Goal: Information Seeking & Learning: Learn about a topic

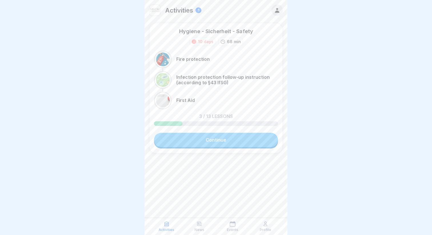
click at [169, 135] on link "Continue" at bounding box center [216, 140] width 124 height 14
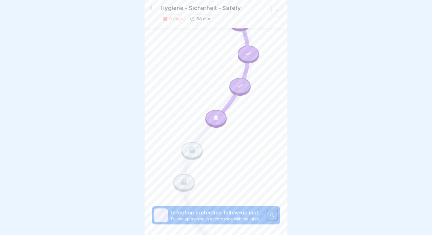
scroll to position [47, 0]
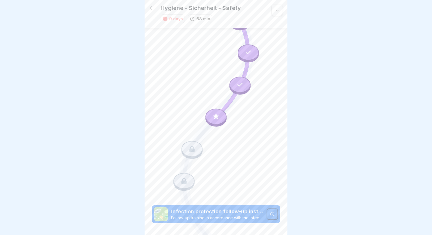
click at [219, 117] on icon at bounding box center [215, 116] width 7 height 7
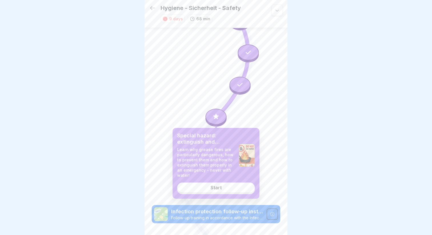
click at [215, 189] on div "Start" at bounding box center [216, 187] width 11 height 5
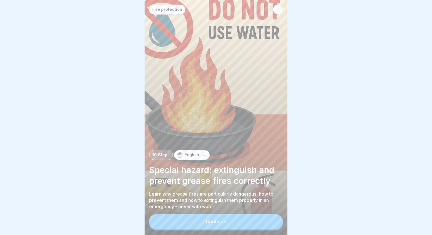
click at [179, 222] on button "Continue" at bounding box center [216, 221] width 134 height 15
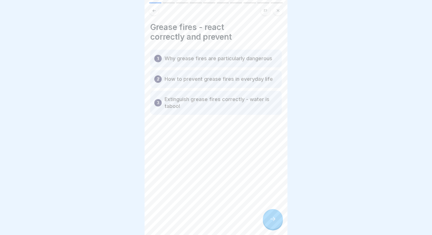
click at [274, 223] on div at bounding box center [273, 219] width 20 height 20
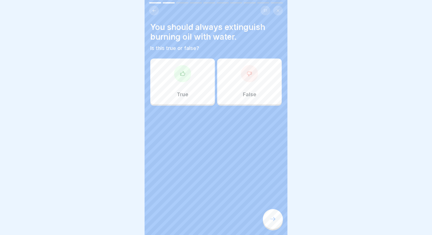
click at [255, 86] on div "False" at bounding box center [249, 82] width 65 height 46
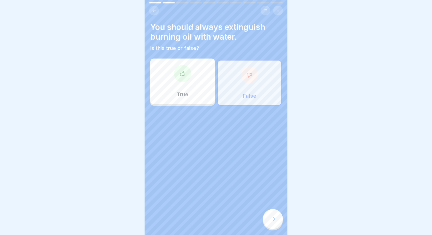
click at [271, 215] on div at bounding box center [273, 219] width 20 height 20
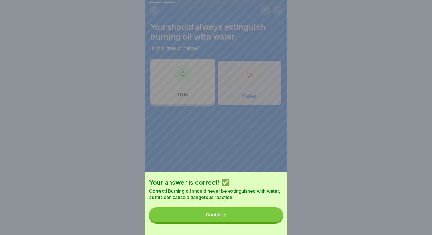
click at [221, 219] on button "Continue" at bounding box center [216, 214] width 134 height 15
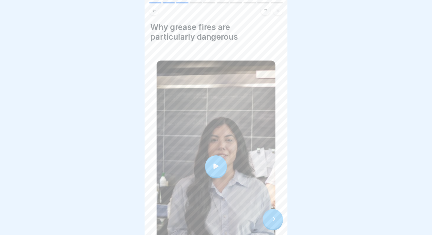
click at [215, 165] on icon at bounding box center [215, 165] width 5 height 5
click at [278, 216] on div at bounding box center [273, 219] width 20 height 20
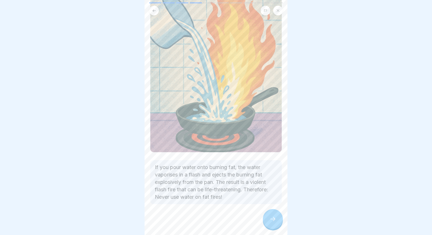
scroll to position [71, 0]
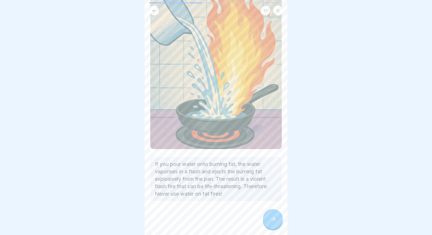
click at [273, 220] on icon at bounding box center [272, 219] width 7 height 7
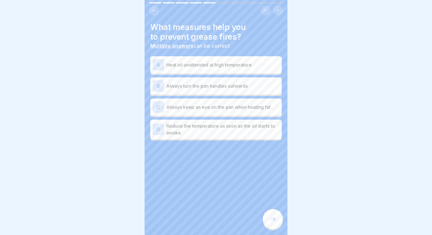
click at [222, 66] on p "Heat oil unattended at high temperature" at bounding box center [222, 64] width 113 height 7
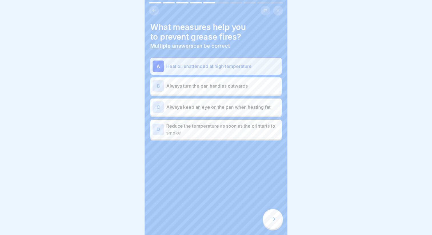
click at [183, 71] on div "A Heat oil unattended at high temperature" at bounding box center [216, 66] width 127 height 11
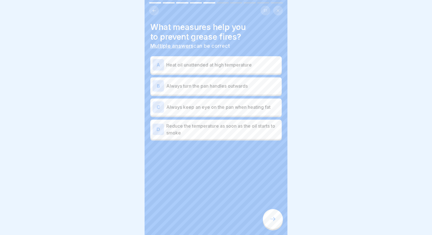
click at [232, 87] on p "Always turn the pan handles outwards" at bounding box center [222, 86] width 113 height 7
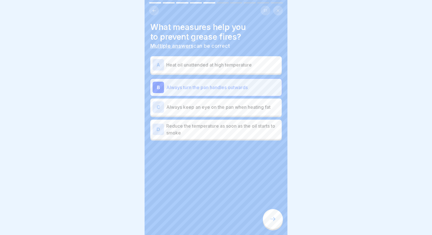
click at [219, 113] on div "C Always keep an eye on the pan when heating fat" at bounding box center [216, 106] width 127 height 11
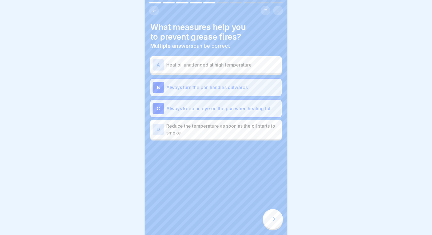
click at [231, 133] on p "Reduce the temperature as soon as the oil starts to smoke" at bounding box center [222, 130] width 113 height 14
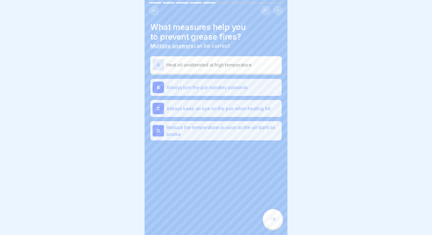
click at [274, 216] on icon at bounding box center [272, 219] width 7 height 7
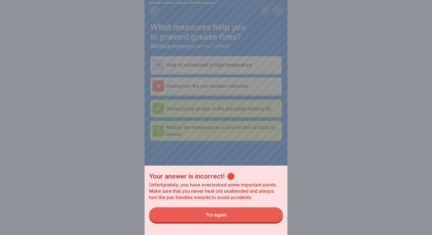
click at [250, 212] on button "Try again" at bounding box center [216, 214] width 134 height 15
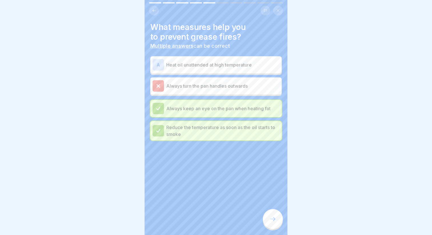
click at [254, 94] on div "Always turn the pan handles outwards" at bounding box center [215, 85] width 131 height 17
click at [272, 219] on icon at bounding box center [272, 219] width 7 height 7
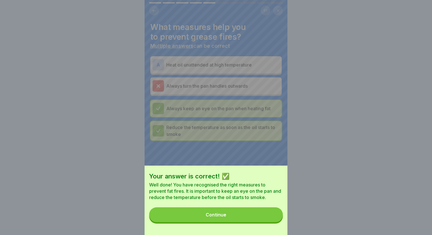
click at [220, 216] on div "Continue" at bounding box center [216, 214] width 21 height 5
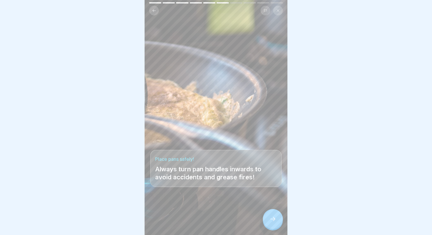
click at [269, 219] on div at bounding box center [273, 219] width 20 height 20
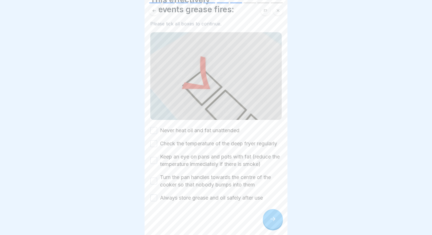
scroll to position [28, 0]
click at [226, 135] on div "Never heat oil and fat unattended Check the temperature of the deep fryer regul…" at bounding box center [215, 163] width 131 height 75
click at [219, 123] on div "This effectively prevents grease fires: Please tick all boxes to continue. Neve…" at bounding box center [215, 97] width 131 height 207
click at [219, 126] on label "Never heat oil and fat unattended" at bounding box center [199, 129] width 79 height 7
click at [157, 127] on button "Never heat oil and fat unattended" at bounding box center [153, 130] width 7 height 7
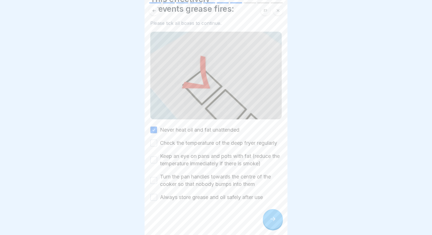
click at [215, 146] on label "Check the temperature of the deep fryer regularly" at bounding box center [218, 142] width 117 height 7
click at [157, 146] on button "Check the temperature of the deep fryer regularly" at bounding box center [153, 143] width 7 height 7
click at [212, 160] on label "Keep an eye on pans and pots with fat (reduce the temperature immediately if th…" at bounding box center [221, 160] width 122 height 15
click at [157, 160] on button "Keep an eye on pans and pots with fat (reduce the temperature immediately if th…" at bounding box center [153, 160] width 7 height 7
click at [221, 186] on label "Turn the pan handles towards the centre of the cooker so that nobody bumps into…" at bounding box center [221, 180] width 122 height 15
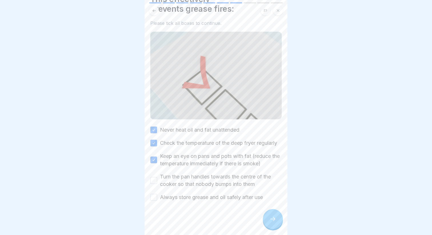
click at [157, 184] on button "Turn the pan handles towards the centre of the cooker so that nobody bumps into…" at bounding box center [153, 180] width 7 height 7
click at [214, 199] on label "Always store grease and oil safely after use" at bounding box center [211, 197] width 103 height 7
click at [157, 199] on button "Always store grease and oil safely after use" at bounding box center [153, 197] width 7 height 7
click at [271, 225] on div at bounding box center [273, 219] width 20 height 20
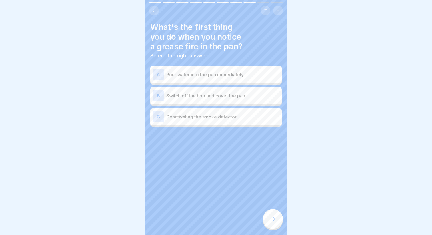
click at [218, 98] on p "Switch off the hob and cover the pan" at bounding box center [222, 95] width 113 height 7
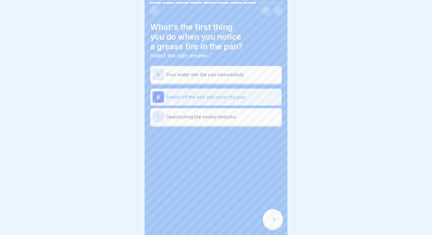
click at [270, 219] on icon at bounding box center [272, 219] width 7 height 7
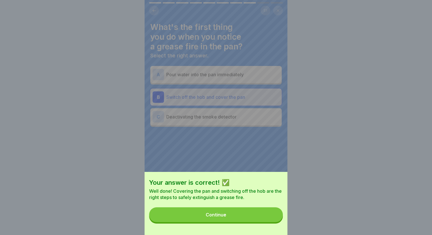
click at [259, 216] on button "Continue" at bounding box center [216, 214] width 134 height 15
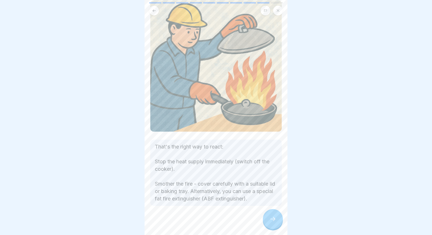
scroll to position [55, 0]
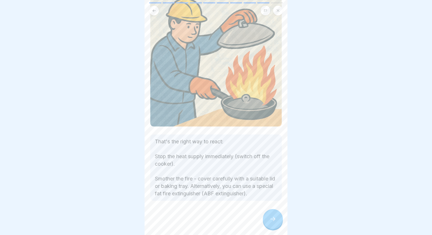
click at [276, 218] on div at bounding box center [273, 219] width 20 height 20
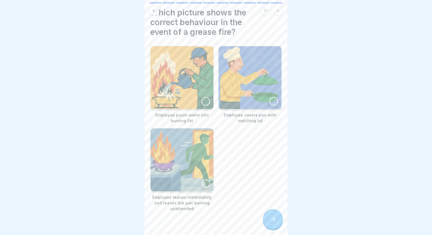
scroll to position [25, 0]
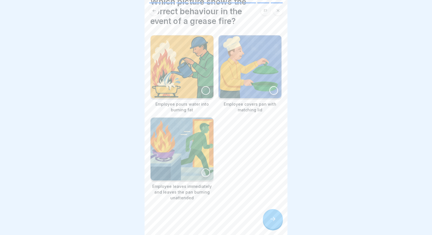
click at [272, 94] on div at bounding box center [273, 90] width 9 height 9
click at [269, 90] on img at bounding box center [250, 67] width 62 height 62
click at [273, 95] on img at bounding box center [250, 66] width 63 height 63
click at [272, 209] on div at bounding box center [215, 218] width 131 height 34
click at [270, 221] on icon at bounding box center [272, 219] width 7 height 7
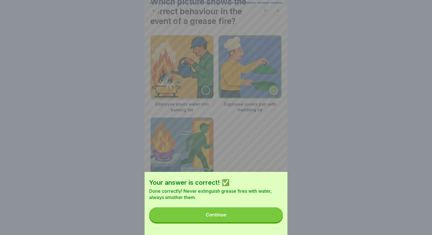
click at [256, 209] on button "Continue" at bounding box center [216, 214] width 134 height 15
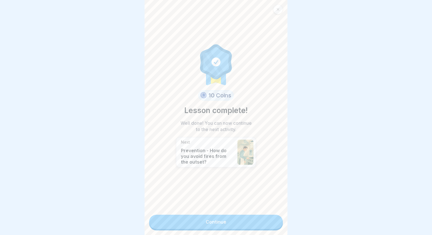
click at [213, 205] on div "10 Coins Lesson complete! Well done! You can now continue to the next activity.…" at bounding box center [216, 108] width 80 height 206
click at [209, 219] on link "Continue" at bounding box center [216, 222] width 134 height 14
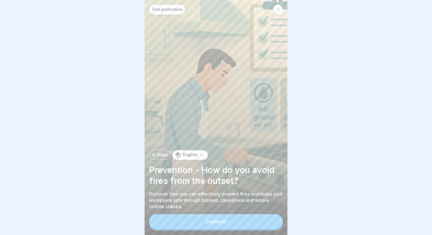
click at [205, 221] on button "Continue" at bounding box center [216, 221] width 134 height 15
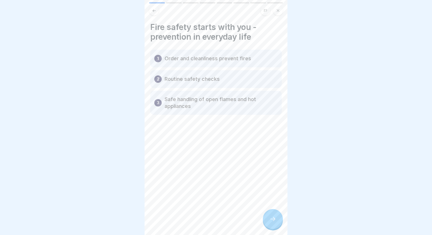
click at [217, 61] on p "Order and cleanliness prevent fires" at bounding box center [208, 58] width 87 height 7
click at [283, 231] on div "Fire safety starts with you - prevention in everyday life 1 Order and cleanline…" at bounding box center [216, 117] width 143 height 235
click at [278, 227] on div at bounding box center [273, 219] width 20 height 20
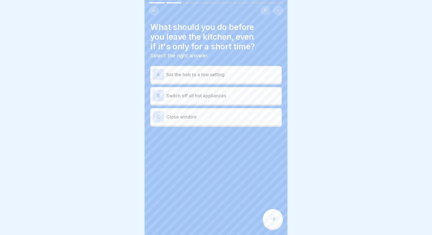
click at [179, 98] on p "Switch off all hot appliances" at bounding box center [222, 95] width 113 height 7
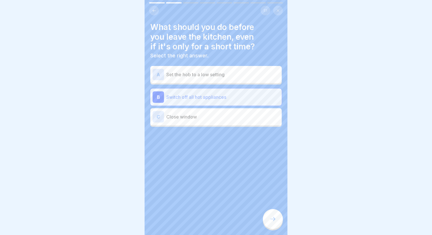
click at [229, 122] on div "C Close window" at bounding box center [216, 116] width 127 height 11
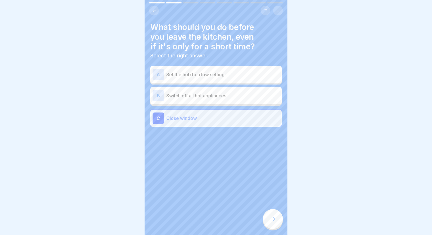
click at [237, 98] on p "Switch off all hot appliances" at bounding box center [222, 95] width 113 height 7
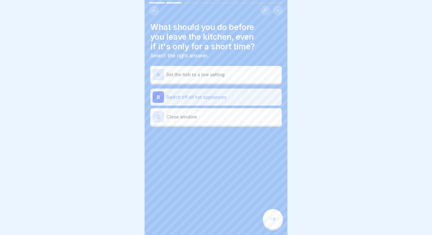
click at [276, 214] on div at bounding box center [273, 219] width 20 height 20
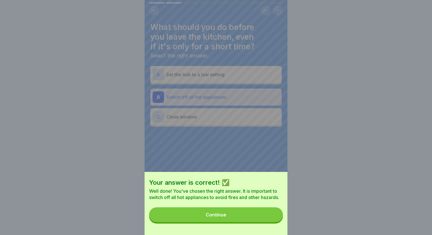
click at [224, 218] on button "Continue" at bounding box center [216, 214] width 134 height 15
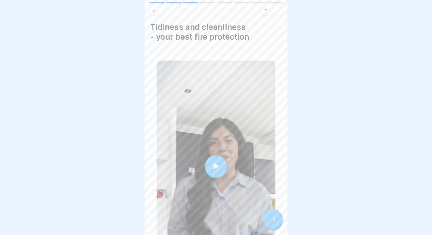
click at [207, 178] on div at bounding box center [216, 166] width 119 height 211
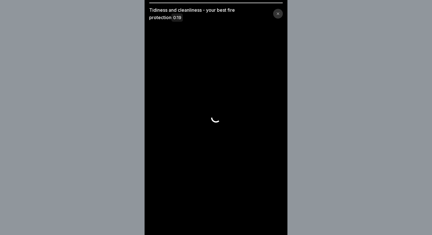
click at [211, 170] on video at bounding box center [216, 117] width 143 height 235
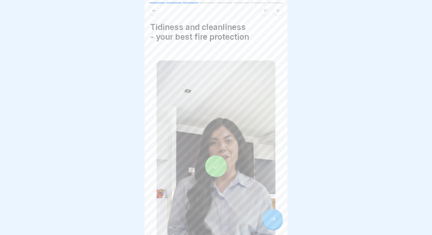
click at [282, 224] on div "Tidiness and cleanliness - your best fire protection" at bounding box center [216, 117] width 143 height 235
click at [278, 217] on div at bounding box center [273, 219] width 20 height 20
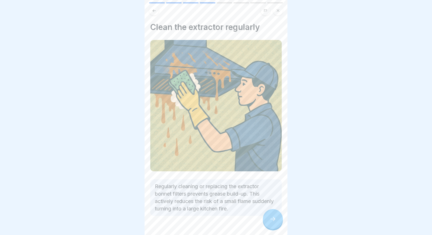
click at [270, 221] on icon at bounding box center [272, 219] width 7 height 7
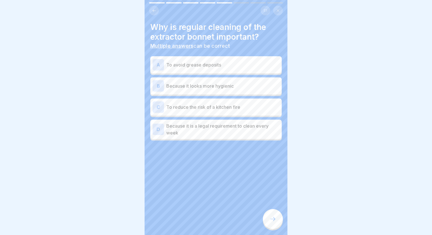
click at [207, 71] on div "A To avoid grease deposits" at bounding box center [215, 64] width 131 height 17
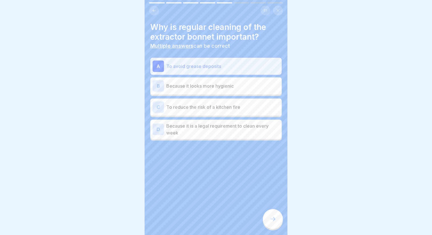
click at [208, 86] on p "Because it looks more hygienic" at bounding box center [222, 86] width 113 height 7
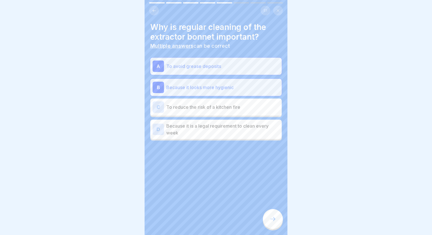
click at [201, 109] on p "To reduce the risk of a kitchen fire" at bounding box center [222, 107] width 113 height 7
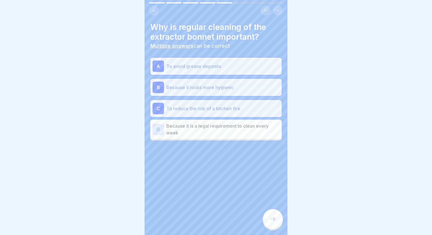
click at [226, 124] on p "Because it is a legal requirement to clean every week" at bounding box center [222, 130] width 113 height 14
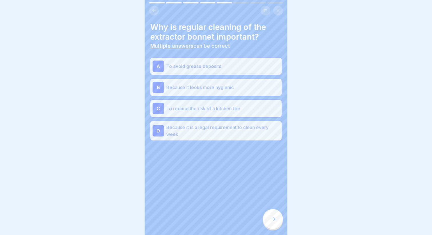
click at [277, 215] on div at bounding box center [273, 219] width 20 height 20
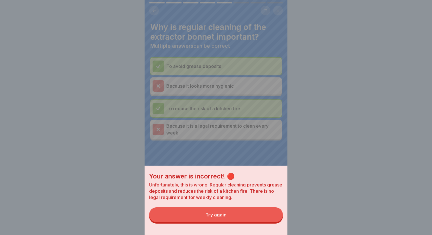
click at [234, 215] on button "Try again" at bounding box center [216, 214] width 134 height 15
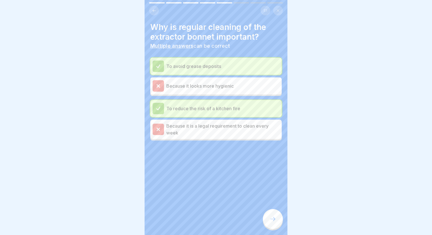
click at [272, 215] on div at bounding box center [273, 219] width 20 height 20
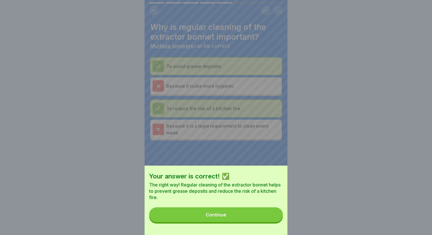
click at [229, 220] on button "Continue" at bounding box center [216, 214] width 134 height 15
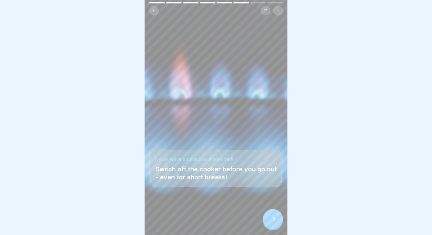
click at [272, 219] on icon at bounding box center [272, 219] width 7 height 7
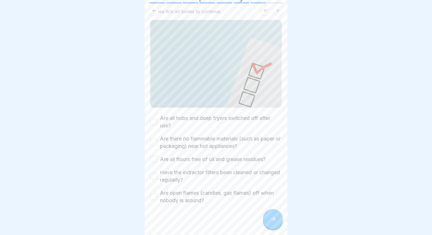
scroll to position [43, 0]
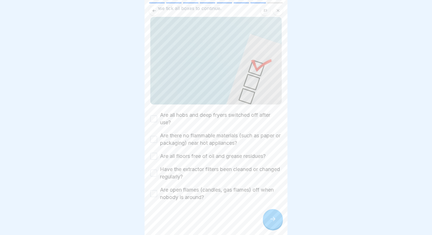
click at [198, 112] on label "Are all hobs and deep fryers switched off after use?" at bounding box center [221, 118] width 122 height 15
click at [157, 115] on button "Are all hobs and deep fryers switched off after use?" at bounding box center [153, 118] width 7 height 7
click at [195, 142] on label "Are there no flammable materials (such as paper or packaging) near hot applianc…" at bounding box center [221, 139] width 122 height 15
click at [157, 142] on button "Are there no flammable materials (such as paper or packaging) near hot applianc…" at bounding box center [153, 139] width 7 height 7
click at [193, 159] on label "Are all floors free of oil and grease residues?" at bounding box center [213, 156] width 106 height 7
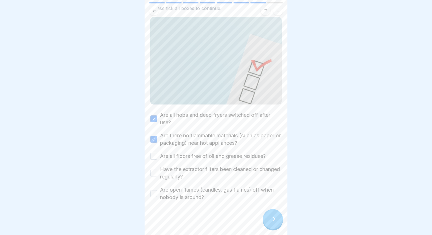
click at [157, 159] on button "Are all floors free of oil and grease residues?" at bounding box center [153, 156] width 7 height 7
click at [195, 174] on label "Have the extractor filters been cleaned or changed regularly?" at bounding box center [221, 173] width 122 height 15
click at [157, 174] on button "Have the extractor filters been cleaned or changed regularly?" at bounding box center [153, 173] width 7 height 7
click at [205, 201] on div at bounding box center [215, 218] width 131 height 34
click at [205, 192] on label "Are open flames (candles, gas flames) off when nobody is around?" at bounding box center [221, 193] width 122 height 15
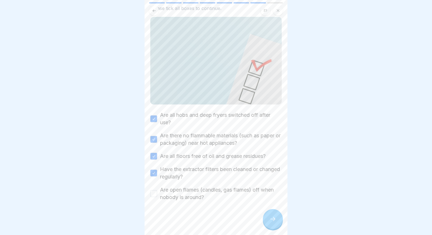
click at [157, 192] on button "Are open flames (candles, gas flames) off when nobody is around?" at bounding box center [153, 193] width 7 height 7
click at [275, 226] on div at bounding box center [273, 219] width 20 height 20
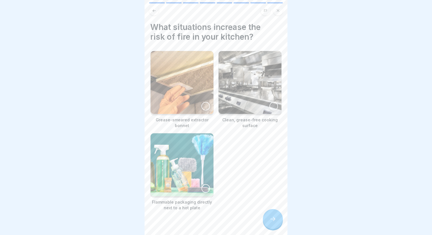
click at [201, 183] on img at bounding box center [182, 164] width 63 height 63
click at [270, 223] on div at bounding box center [273, 219] width 20 height 20
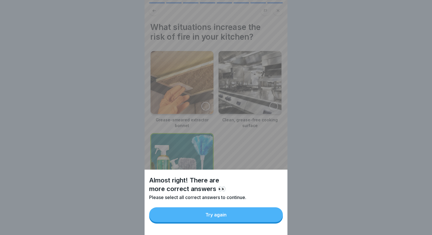
click at [239, 220] on button "Try again" at bounding box center [216, 214] width 134 height 15
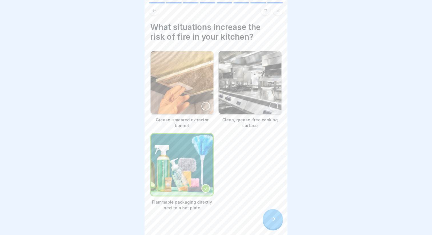
click at [201, 109] on img at bounding box center [182, 82] width 63 height 63
click at [272, 228] on div at bounding box center [273, 219] width 20 height 20
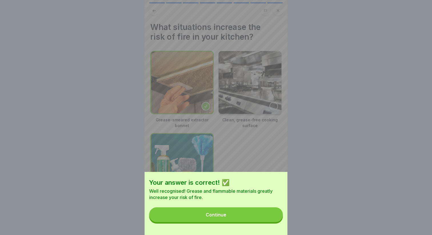
click at [250, 219] on button "Continue" at bounding box center [216, 214] width 134 height 15
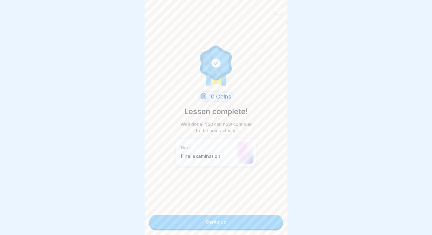
click at [214, 224] on link "Continue" at bounding box center [216, 222] width 134 height 14
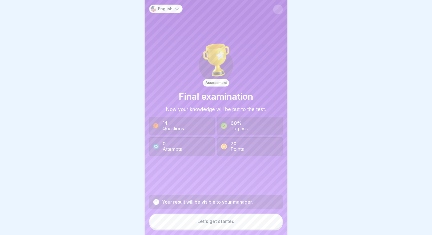
click at [209, 218] on button "Let’s get started" at bounding box center [216, 221] width 134 height 15
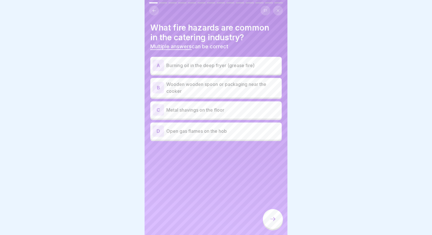
click at [213, 65] on p "Burning oil in the deep fryer (grease fire)" at bounding box center [222, 65] width 113 height 7
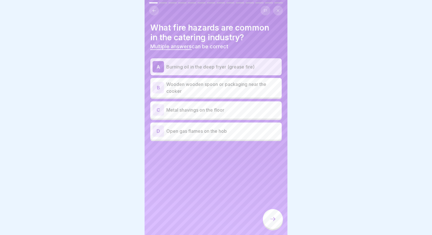
click at [191, 91] on p "Wooden wooden spoon or packaging near the cooker" at bounding box center [222, 88] width 113 height 14
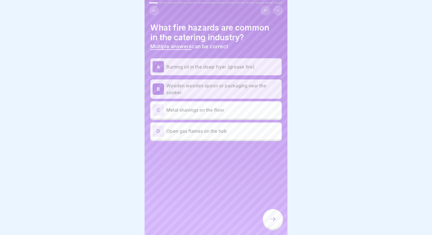
click at [196, 131] on p "Open gas flames on the hob" at bounding box center [222, 131] width 113 height 7
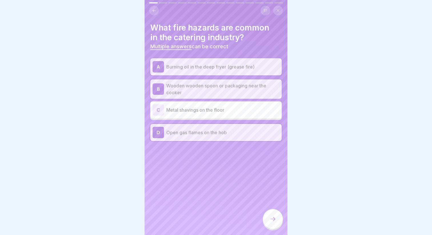
click at [271, 215] on div at bounding box center [273, 219] width 20 height 20
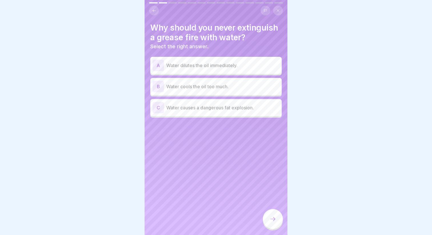
click at [192, 109] on p "Water causes a dangerous fat explosion." at bounding box center [222, 107] width 113 height 7
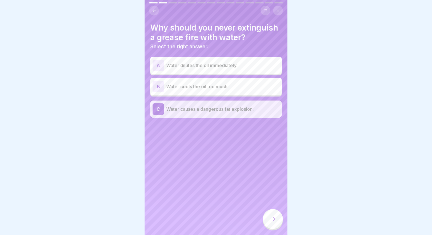
click at [192, 109] on p "Water causes a dangerous fat explosion." at bounding box center [222, 109] width 113 height 7
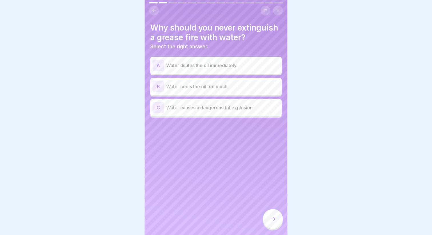
click at [192, 109] on p "Water causes a dangerous fat explosion." at bounding box center [222, 107] width 113 height 7
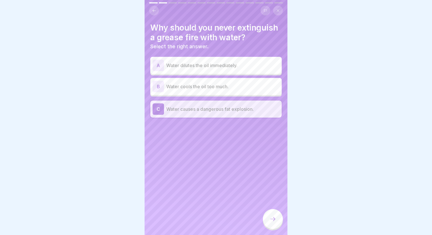
click at [271, 217] on icon at bounding box center [272, 219] width 7 height 7
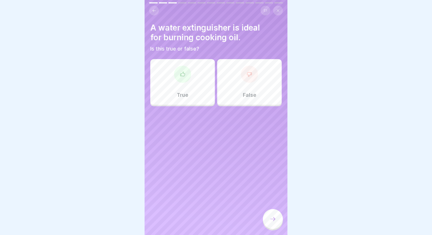
click at [235, 85] on div "False" at bounding box center [249, 82] width 65 height 46
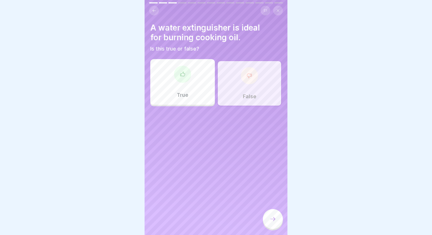
click at [269, 220] on div at bounding box center [273, 219] width 20 height 20
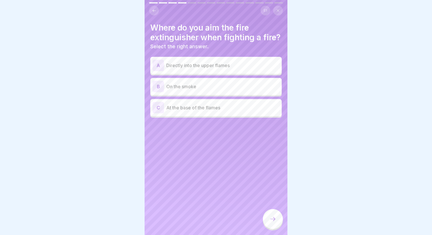
click at [182, 115] on div "C At the base of the flames" at bounding box center [215, 107] width 131 height 17
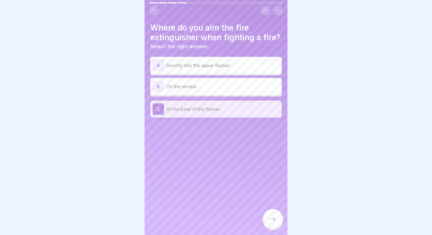
click at [268, 222] on div at bounding box center [273, 219] width 20 height 20
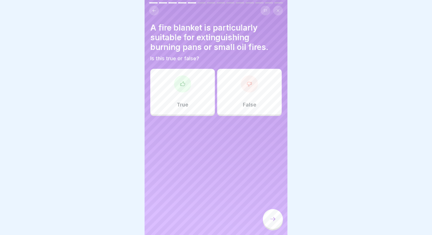
click at [185, 86] on div at bounding box center [182, 83] width 17 height 17
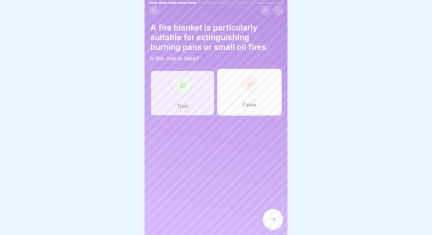
click at [270, 217] on icon at bounding box center [272, 219] width 7 height 7
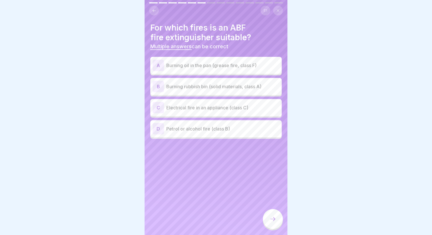
click at [185, 63] on p "Burning oil in the pan (grease fire, class F)" at bounding box center [222, 65] width 113 height 7
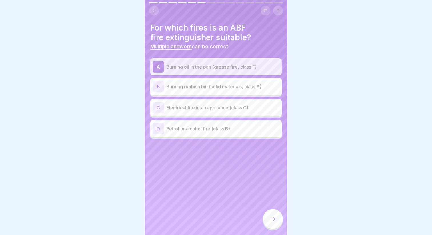
click at [272, 221] on icon at bounding box center [272, 219] width 7 height 7
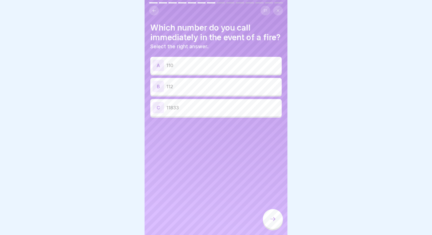
click at [192, 83] on p "112" at bounding box center [222, 86] width 113 height 7
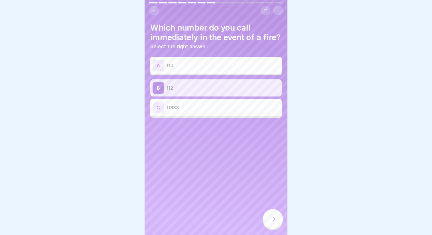
click at [274, 222] on icon at bounding box center [272, 219] width 7 height 7
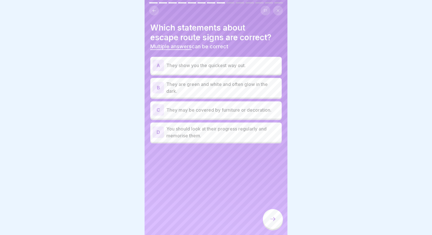
click at [182, 65] on p "They show you the quickest way out." at bounding box center [222, 65] width 113 height 7
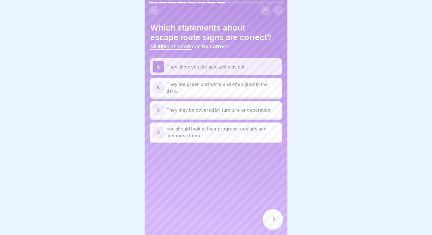
click at [210, 89] on p "They are green and white and often glow in the dark." at bounding box center [222, 88] width 113 height 14
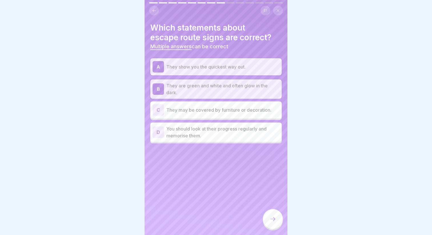
click at [203, 67] on p "They show you the quickest way out." at bounding box center [222, 66] width 113 height 7
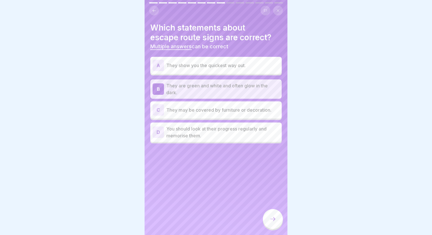
click at [198, 65] on p "They show you the quickest way out." at bounding box center [222, 65] width 113 height 7
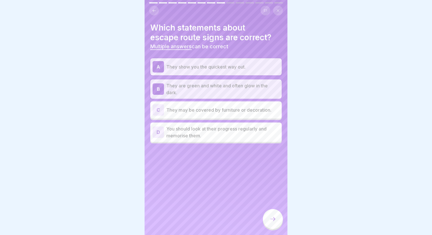
click at [197, 83] on p "They are green and white and often glow in the dark." at bounding box center [222, 89] width 113 height 14
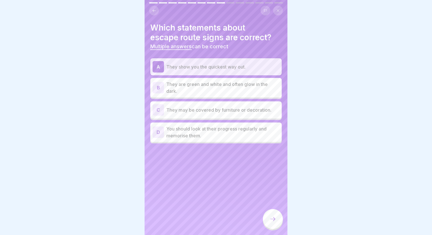
click at [209, 87] on p "They are green and white and often glow in the dark." at bounding box center [222, 88] width 113 height 14
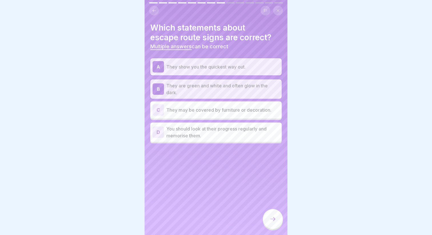
click at [252, 138] on p "You should look at their progress regularly and memorise them." at bounding box center [222, 132] width 113 height 14
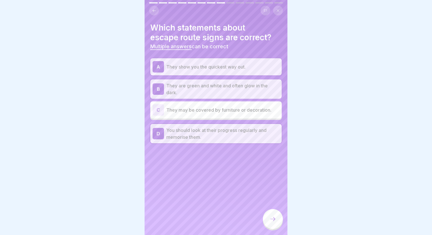
click at [274, 217] on icon at bounding box center [272, 219] width 7 height 7
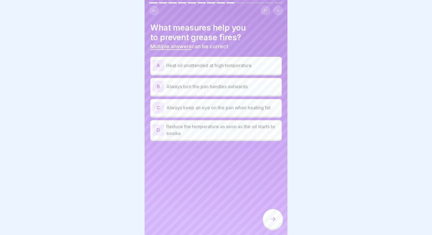
click at [181, 110] on p "Always keep an eye on the pan when heating fat" at bounding box center [222, 107] width 113 height 7
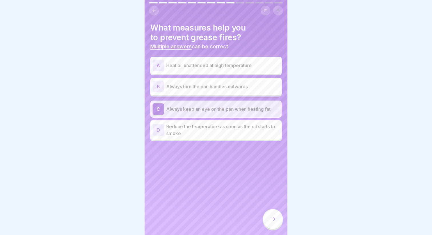
click at [209, 133] on p "Reduce the temperature as soon as the oil starts to smoke" at bounding box center [222, 130] width 113 height 14
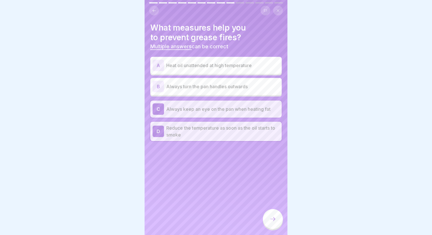
click at [272, 221] on icon at bounding box center [272, 219] width 7 height 7
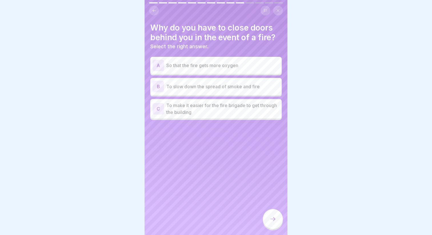
click at [210, 89] on p "To slow down the spread of smoke and fire" at bounding box center [222, 86] width 113 height 7
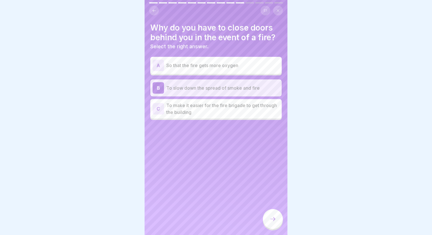
click at [270, 213] on div at bounding box center [273, 219] width 20 height 20
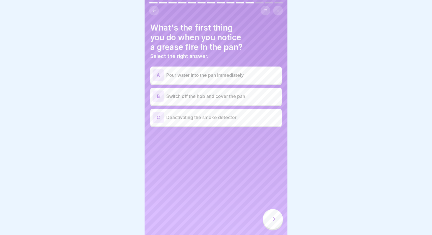
click at [155, 13] on button at bounding box center [154, 11] width 10 height 10
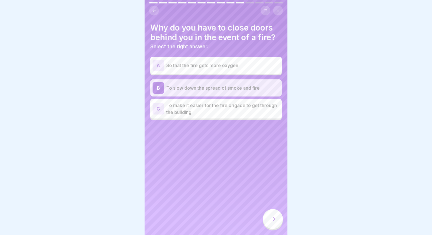
click at [268, 215] on div at bounding box center [273, 219] width 20 height 20
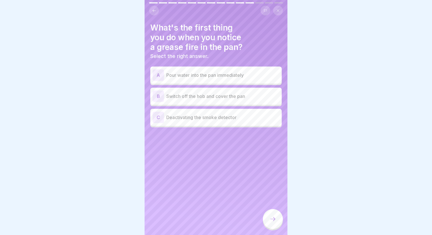
click at [220, 93] on p "Switch off the hob and cover the pan" at bounding box center [222, 96] width 113 height 7
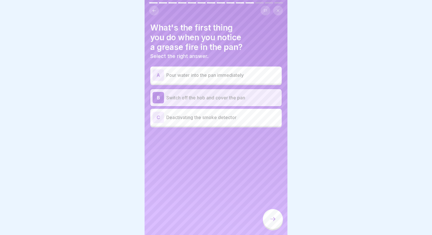
click at [275, 217] on icon at bounding box center [272, 219] width 7 height 7
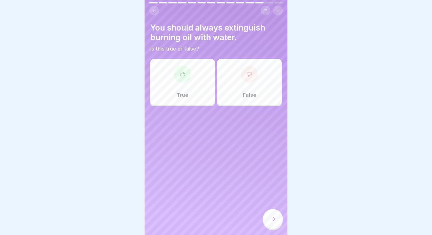
click at [229, 84] on div "False" at bounding box center [249, 82] width 65 height 46
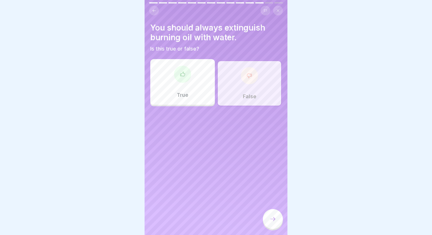
click at [268, 220] on div at bounding box center [273, 219] width 20 height 20
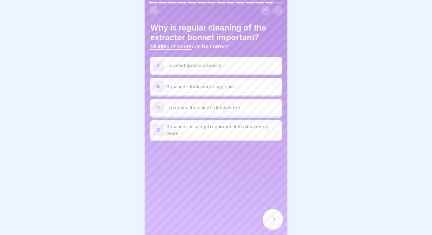
click at [153, 12] on icon at bounding box center [154, 11] width 4 height 4
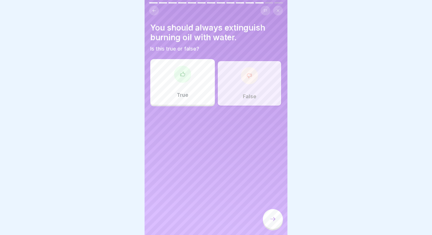
click at [269, 217] on div at bounding box center [273, 219] width 20 height 20
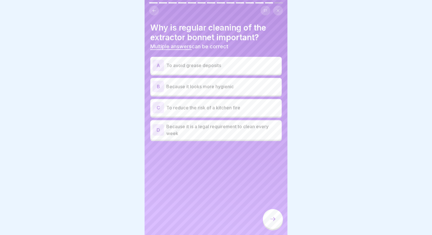
click at [179, 108] on p "To reduce the risk of a kitchen fire" at bounding box center [222, 107] width 113 height 7
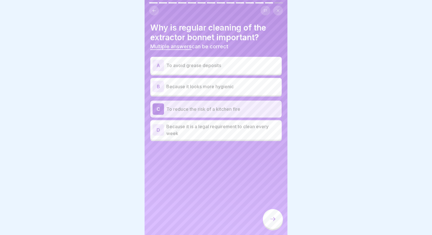
click at [180, 71] on div "A To avoid grease deposits" at bounding box center [215, 65] width 131 height 17
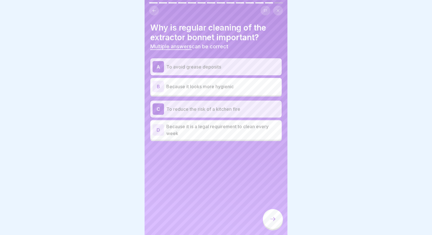
click at [276, 214] on div at bounding box center [273, 219] width 20 height 20
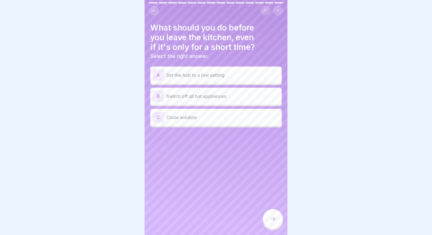
click at [182, 102] on div "B Switch off all hot appliances" at bounding box center [215, 96] width 131 height 17
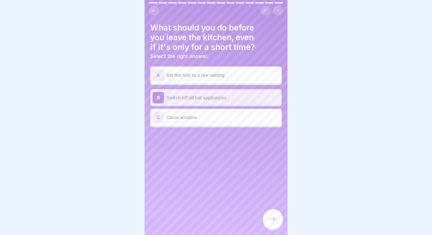
click at [271, 223] on div at bounding box center [273, 219] width 20 height 20
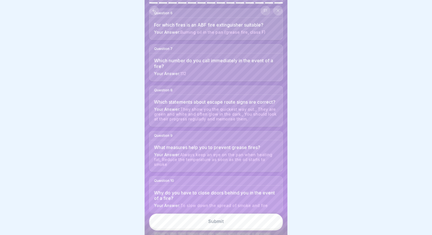
scroll to position [262, 0]
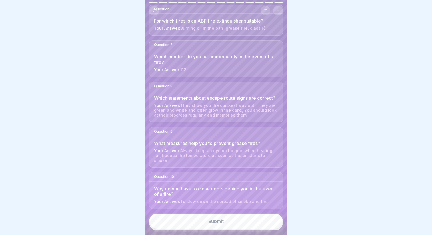
click at [221, 215] on button "Submit" at bounding box center [216, 221] width 134 height 15
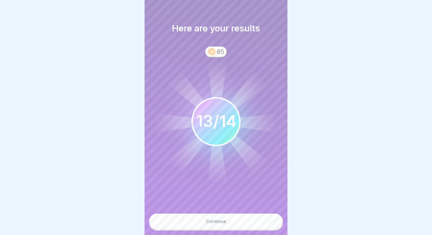
click at [198, 221] on button "Continue" at bounding box center [216, 221] width 134 height 15
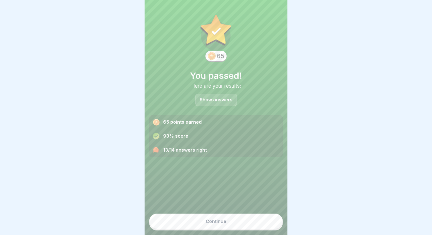
click at [199, 222] on button "Continue" at bounding box center [216, 221] width 134 height 15
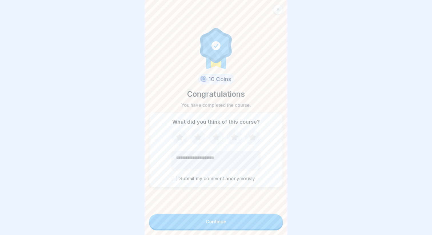
click at [211, 225] on button "Continue" at bounding box center [216, 221] width 134 height 15
click at [201, 223] on button "Continue" at bounding box center [216, 221] width 134 height 15
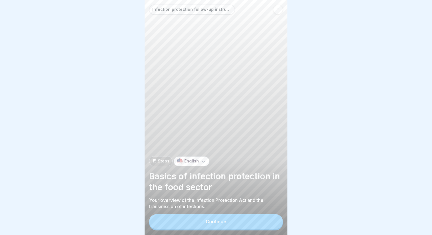
click at [276, 10] on icon at bounding box center [277, 9] width 3 height 3
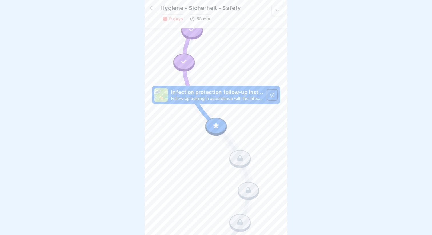
scroll to position [165, 0]
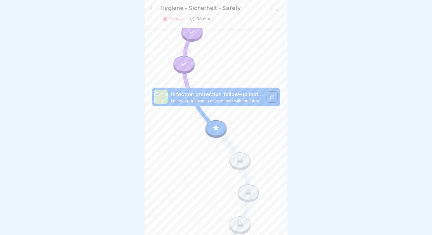
click at [233, 98] on p "Follow-up training in accordance with the Infection Protection Act §43 IfSG. Th…" at bounding box center [217, 100] width 92 height 5
click at [270, 97] on icon at bounding box center [272, 97] width 5 height 5
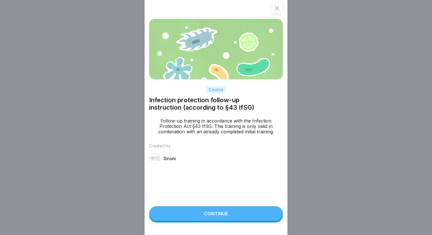
click at [278, 11] on div at bounding box center [277, 8] width 12 height 12
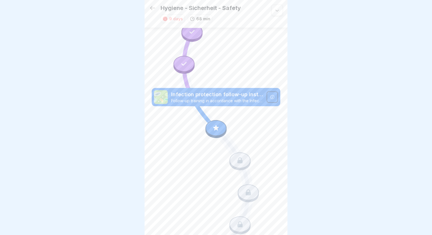
click at [184, 63] on icon at bounding box center [183, 63] width 7 height 7
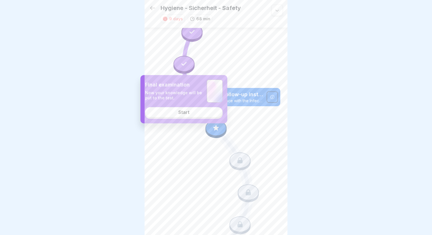
click at [204, 85] on div "Final examination Now your knowledge will be put to the test." at bounding box center [184, 91] width 78 height 23
click at [151, 86] on p "Final examination" at bounding box center [173, 85] width 57 height 6
click at [172, 110] on link "Start" at bounding box center [184, 112] width 78 height 10
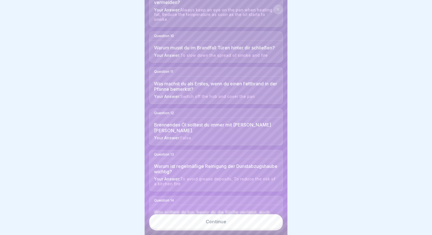
scroll to position [417, 0]
click at [276, 12] on button at bounding box center [278, 10] width 10 height 10
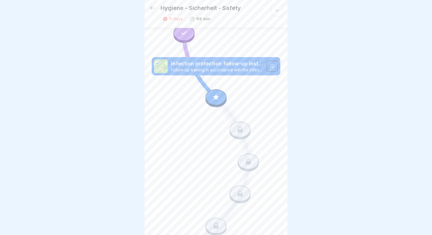
scroll to position [194, 0]
click at [215, 83] on icon at bounding box center [215, 99] width 41 height 34
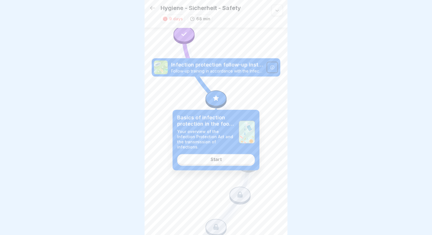
click at [215, 94] on div at bounding box center [215, 98] width 21 height 16
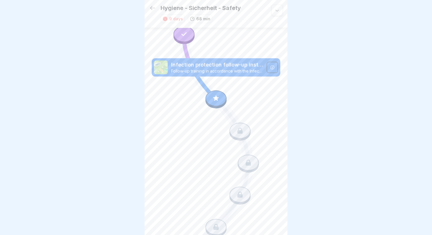
click at [213, 99] on icon at bounding box center [215, 98] width 7 height 7
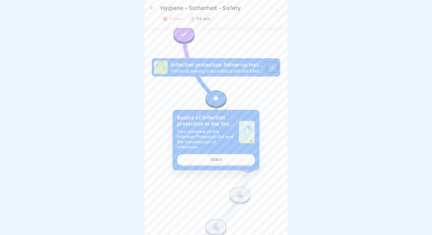
click at [217, 164] on div "Basics of infection protection in the food sector Your overview of the Infectio…" at bounding box center [216, 140] width 87 height 61
click at [220, 159] on div "Start" at bounding box center [216, 159] width 11 height 5
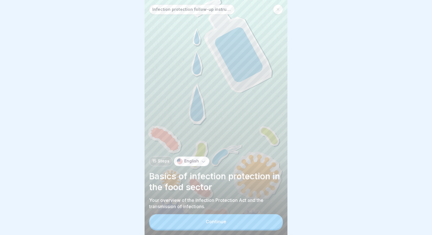
click at [202, 224] on button "Continue" at bounding box center [216, 221] width 134 height 15
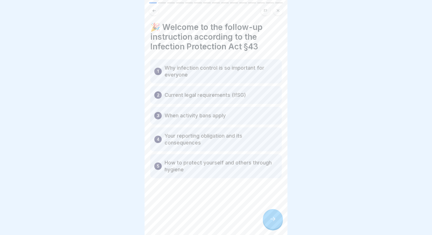
click at [264, 220] on div at bounding box center [273, 219] width 20 height 20
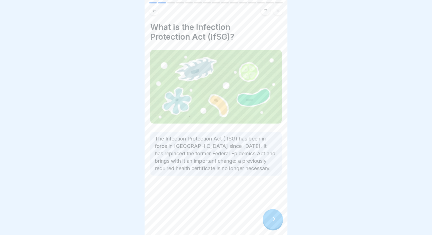
click at [279, 216] on div at bounding box center [273, 219] width 20 height 20
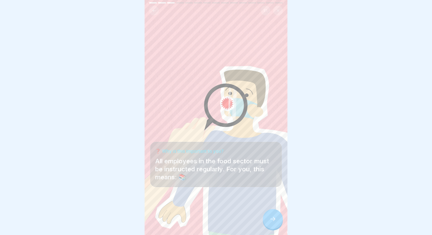
click at [274, 223] on div at bounding box center [273, 219] width 20 height 20
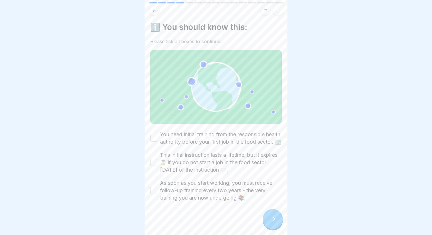
scroll to position [8, 0]
click at [157, 134] on button "You need initial training from the responsible health authority before your fir…" at bounding box center [153, 137] width 7 height 7
click at [161, 163] on label "This initial instruction lasts a lifetime, but it expires ⏳ if you do not start…" at bounding box center [221, 162] width 122 height 22
click at [157, 163] on button "This initial instruction lasts a lifetime, but it expires ⏳ if you do not start…" at bounding box center [153, 161] width 7 height 7
click at [213, 169] on label "This initial instruction lasts a lifetime, but it expires ⏳ if you do not start…" at bounding box center [221, 162] width 122 height 22
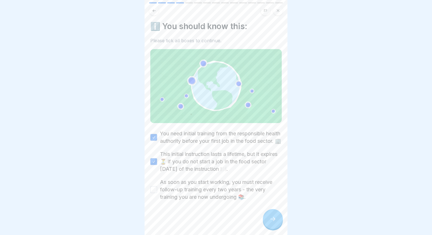
click at [157, 165] on button "This initial instruction lasts a lifetime, but it expires ⏳ if you do not start…" at bounding box center [153, 161] width 7 height 7
click at [211, 169] on label "This initial instruction lasts a lifetime, but it expires ⏳ if you do not start…" at bounding box center [221, 162] width 122 height 22
click at [157, 165] on button "This initial instruction lasts a lifetime, but it expires ⏳ if you do not start…" at bounding box center [153, 161] width 7 height 7
click at [187, 195] on label "As soon as you start working, you must receive follow-up training every two yea…" at bounding box center [221, 190] width 122 height 22
click at [157, 193] on button "As soon as you start working, you must receive follow-up training every two yea…" at bounding box center [153, 189] width 7 height 7
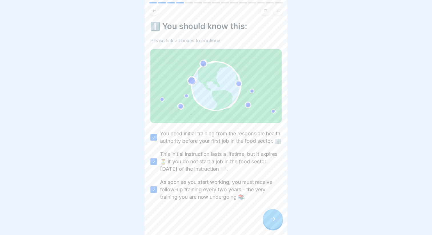
click at [270, 222] on icon at bounding box center [272, 219] width 7 height 7
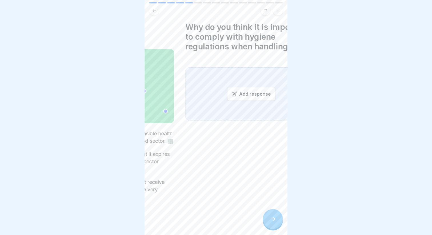
click at [180, 46] on div "Why do you think it is important to comply with hygiene regulations when handli…" at bounding box center [251, 117] width 143 height 235
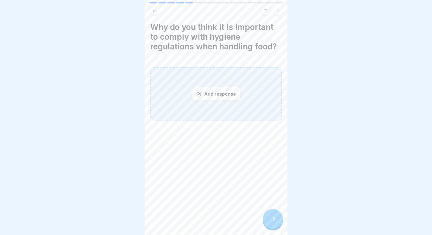
click at [177, 43] on h4 "Why do you think it is important to comply with hygiene regulations when handli…" at bounding box center [215, 36] width 131 height 29
click at [220, 37] on h4 "Why do you think it is important to comply with hygiene regulations when handli…" at bounding box center [215, 36] width 131 height 29
click at [222, 99] on div "Add response" at bounding box center [216, 94] width 48 height 14
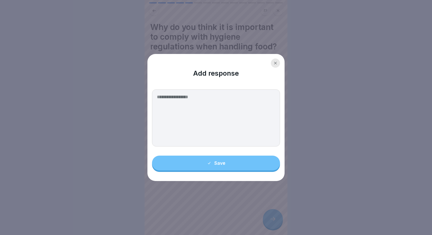
click at [188, 121] on textarea at bounding box center [216, 117] width 128 height 57
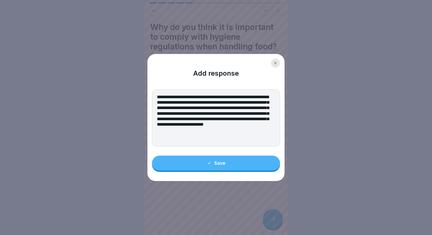
type textarea "**********"
click at [207, 166] on button "Save" at bounding box center [216, 163] width 128 height 15
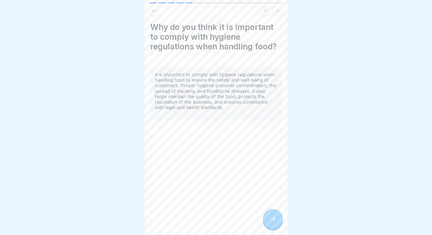
click at [272, 219] on icon at bounding box center [272, 219] width 7 height 7
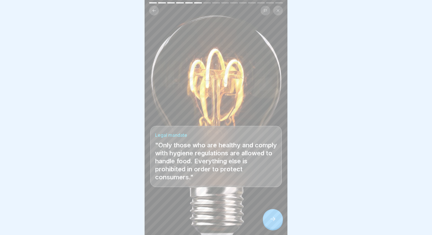
click at [270, 220] on icon at bounding box center [272, 219] width 7 height 7
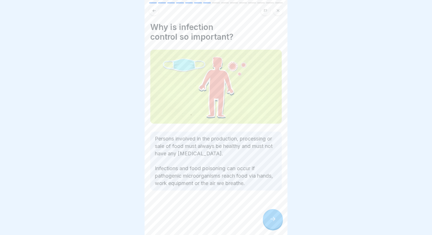
click at [273, 219] on icon at bounding box center [272, 219] width 7 height 7
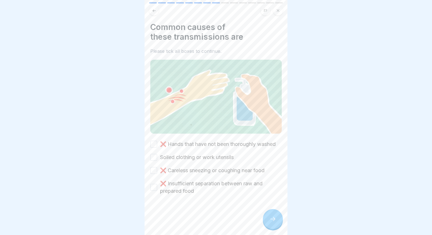
click at [197, 146] on label "❌ Hands that have not been thoroughly washed" at bounding box center [218, 144] width 116 height 7
click at [157, 146] on button "❌ Hands that have not been thoroughly washed" at bounding box center [153, 144] width 7 height 7
click at [165, 158] on label "Soiled clothing or work utensils" at bounding box center [197, 157] width 74 height 7
click at [157, 158] on button "Soiled clothing or work utensils" at bounding box center [153, 157] width 7 height 7
click at [212, 171] on label "❌ Careless sneezing or coughing near food" at bounding box center [212, 170] width 105 height 7
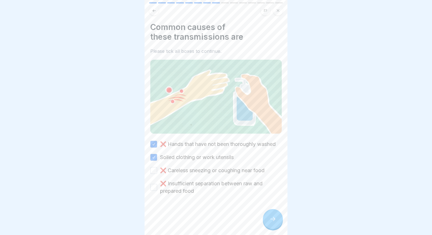
click at [157, 171] on button "❌ Careless sneezing or coughing near food" at bounding box center [153, 170] width 7 height 7
click at [175, 186] on label "❌ Insufficient separation between raw and prepared food" at bounding box center [221, 187] width 122 height 15
click at [157, 186] on button "❌ Insufficient separation between raw and prepared food" at bounding box center [153, 187] width 7 height 7
click at [270, 214] on div at bounding box center [273, 219] width 20 height 20
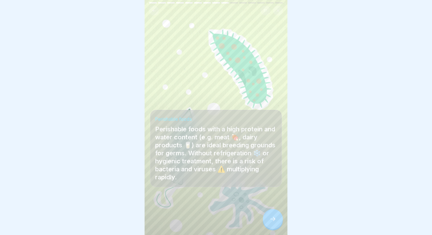
click at [269, 216] on div at bounding box center [273, 219] width 20 height 20
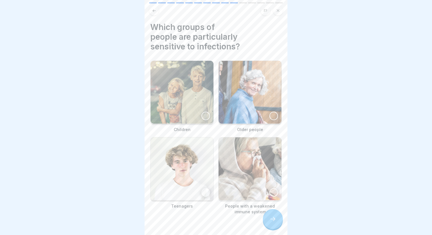
click at [209, 116] on div at bounding box center [205, 116] width 9 height 9
click at [273, 114] on div at bounding box center [273, 116] width 9 height 9
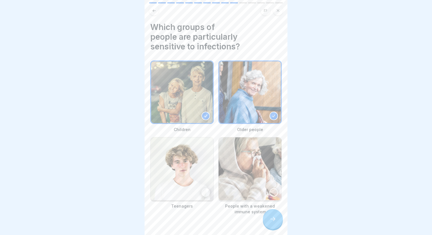
click at [263, 202] on div "People with a weakened immune system" at bounding box center [249, 176] width 63 height 78
click at [273, 225] on div at bounding box center [273, 219] width 20 height 20
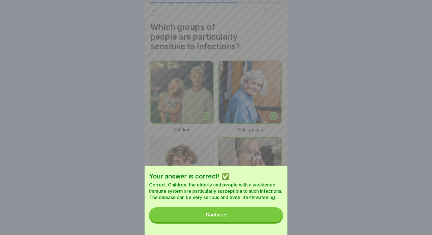
click at [243, 220] on button "Continue" at bounding box center [216, 214] width 134 height 15
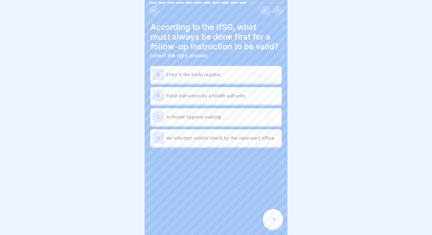
click at [206, 73] on p "Entry in the trade register." at bounding box center [222, 74] width 113 height 7
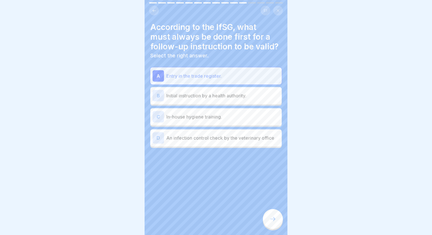
click at [205, 94] on p "Initial instruction by a health authority." at bounding box center [222, 95] width 113 height 7
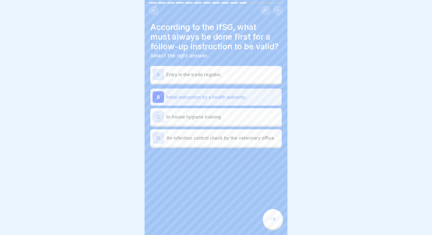
click at [244, 74] on p "Entry in the trade register." at bounding box center [222, 74] width 113 height 7
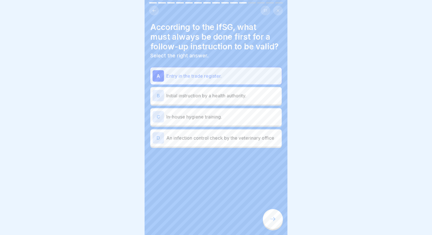
click at [263, 216] on div "Infection protection follow-up instruction (according to §43 IfSG) 15 Steps Eng…" at bounding box center [216, 117] width 143 height 235
click at [267, 221] on div at bounding box center [273, 219] width 20 height 20
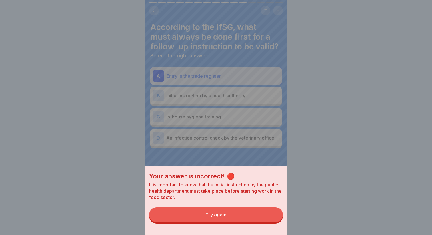
click at [235, 212] on button "Try again" at bounding box center [216, 214] width 134 height 15
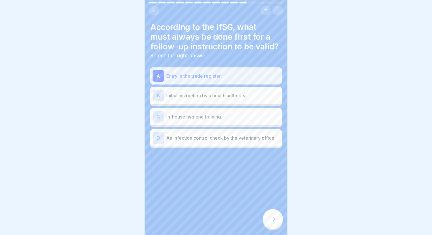
click at [221, 93] on p "Initial instruction by a health authority." at bounding box center [222, 95] width 113 height 7
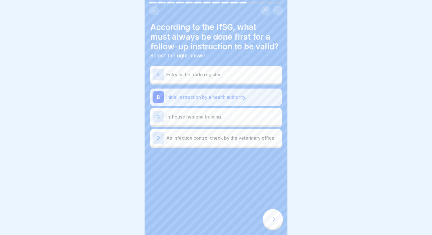
click at [274, 223] on div at bounding box center [273, 219] width 20 height 20
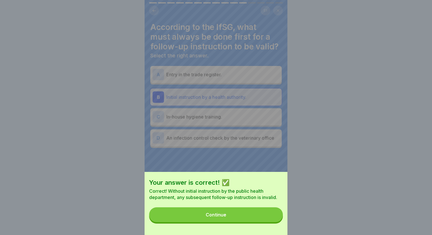
click at [251, 210] on button "Continue" at bounding box center [216, 214] width 134 height 15
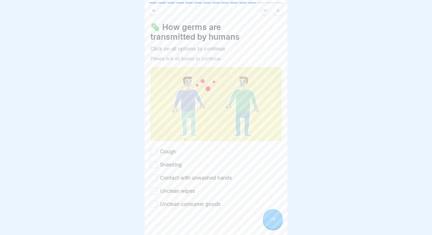
scroll to position [7, 0]
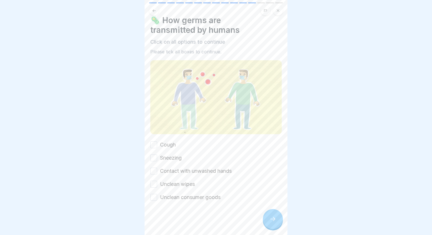
click at [155, 8] on button at bounding box center [154, 11] width 10 height 10
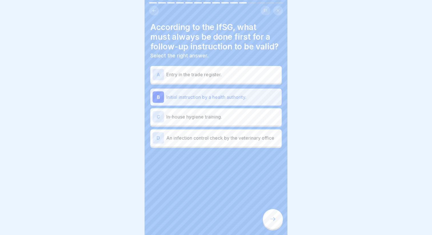
click at [270, 216] on div at bounding box center [273, 219] width 20 height 20
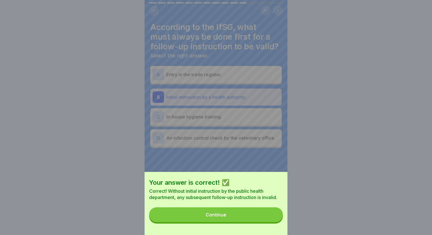
click at [209, 210] on button "Continue" at bounding box center [216, 214] width 134 height 15
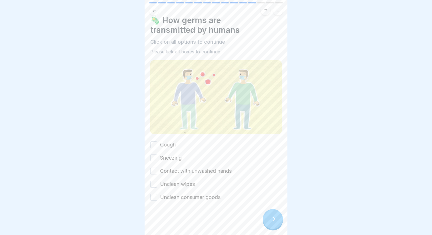
click at [161, 147] on label "Cough" at bounding box center [168, 144] width 16 height 7
click at [157, 147] on button "Cough" at bounding box center [153, 144] width 7 height 7
click at [164, 162] on div "Cough Sneezing Contact with unwashed hands Unclean wipes Unclean consumer goods" at bounding box center [215, 171] width 131 height 60
click at [166, 161] on label "Sneezing" at bounding box center [171, 157] width 22 height 7
click at [157, 161] on button "Sneezing" at bounding box center [153, 158] width 7 height 7
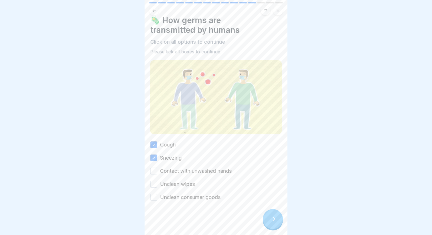
click at [163, 174] on label "Contact with unwashed hands" at bounding box center [196, 170] width 72 height 7
click at [157, 174] on button "Contact with unwashed hands" at bounding box center [153, 171] width 7 height 7
click at [166, 185] on label "Unclean wipes" at bounding box center [177, 184] width 35 height 7
click at [157, 185] on button "Unclean wipes" at bounding box center [153, 184] width 7 height 7
click at [169, 197] on label "Unclean consumer goods" at bounding box center [190, 197] width 61 height 7
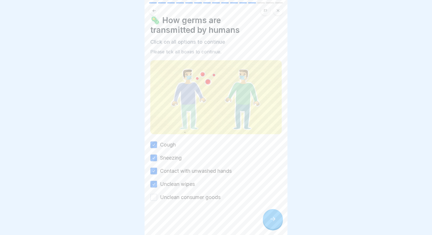
click at [157, 197] on button "Unclean consumer goods" at bounding box center [153, 197] width 7 height 7
click at [272, 220] on icon at bounding box center [272, 219] width 7 height 7
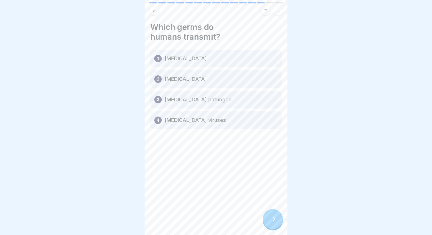
click at [182, 63] on div "1 [MEDICAL_DATA]" at bounding box center [215, 59] width 131 height 18
click at [271, 219] on icon at bounding box center [272, 219] width 7 height 7
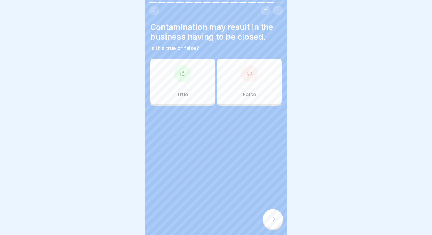
click at [178, 97] on p "True" at bounding box center [182, 94] width 11 height 6
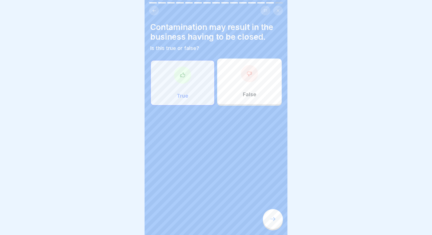
click at [270, 216] on div at bounding box center [273, 219] width 20 height 20
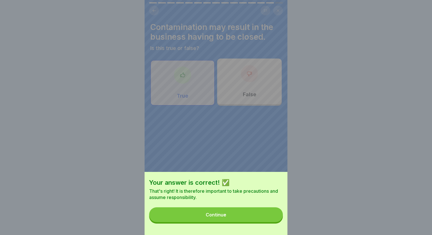
click at [238, 215] on button "Continue" at bounding box center [216, 214] width 134 height 15
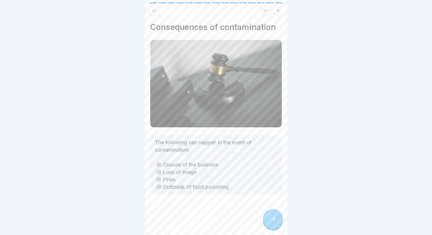
click at [268, 220] on div at bounding box center [273, 219] width 20 height 20
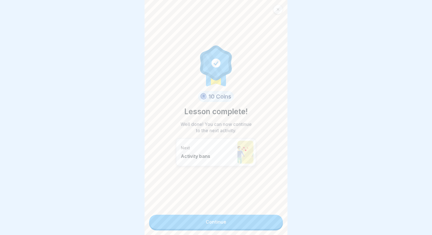
click at [212, 223] on link "Continue" at bounding box center [216, 222] width 134 height 14
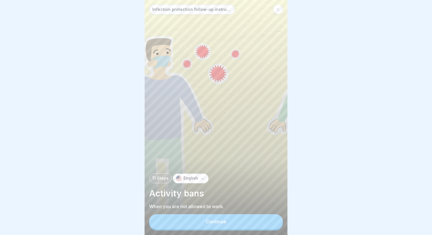
click at [191, 218] on button "Continue" at bounding box center [216, 221] width 134 height 15
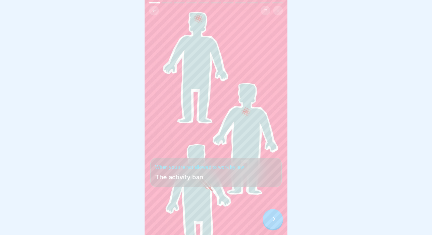
click at [267, 216] on div at bounding box center [273, 219] width 20 height 20
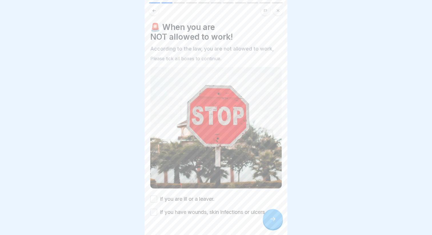
scroll to position [4, 0]
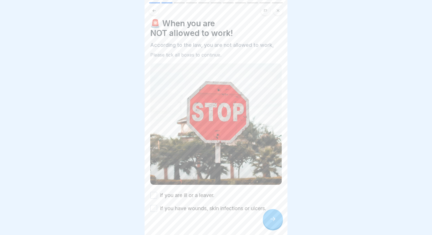
click at [168, 197] on label "if you are ill or a leaver." at bounding box center [187, 195] width 55 height 7
click at [157, 197] on button "if you are ill or a leaver." at bounding box center [153, 195] width 7 height 7
click at [167, 208] on label "if you have wounds, skin infections or ulcers." at bounding box center [213, 208] width 106 height 7
click at [157, 208] on button "if you have wounds, skin infections or ulcers." at bounding box center [153, 208] width 7 height 7
click at [272, 220] on icon at bounding box center [272, 219] width 7 height 7
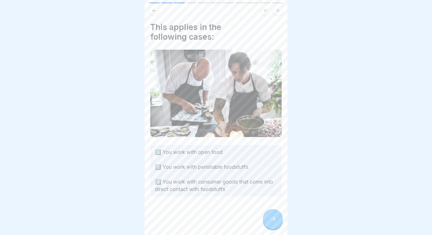
click at [276, 224] on div at bounding box center [273, 219] width 20 height 20
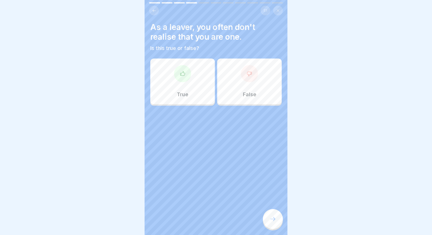
click at [203, 82] on div "True" at bounding box center [182, 82] width 65 height 46
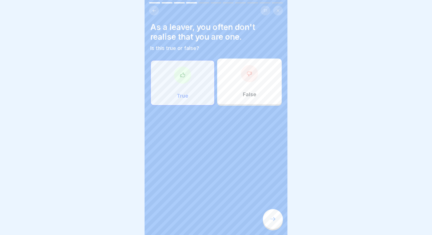
click at [272, 209] on div "As a leaver, you often don't realise that you are one. Is this true or false? T…" at bounding box center [216, 117] width 143 height 235
click at [270, 216] on div at bounding box center [273, 219] width 20 height 20
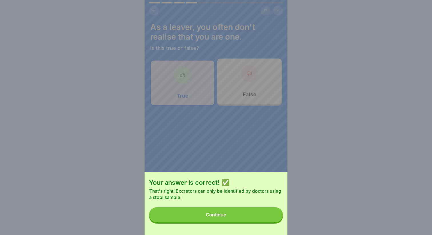
click at [207, 212] on button "Continue" at bounding box center [216, 214] width 134 height 15
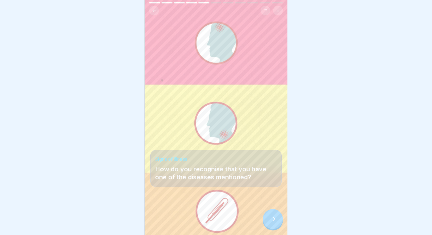
click at [268, 224] on div at bounding box center [273, 219] width 20 height 20
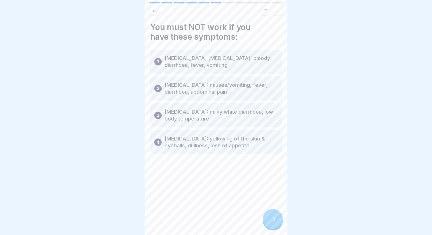
click at [273, 217] on icon at bounding box center [272, 219] width 7 height 7
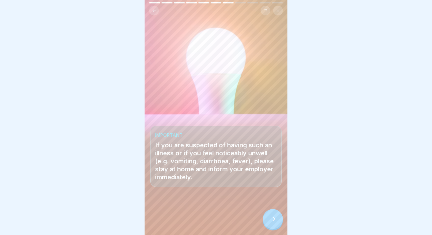
click at [271, 218] on icon at bounding box center [272, 219] width 7 height 7
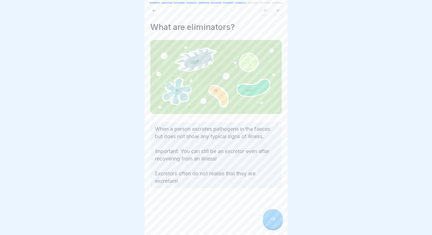
click at [274, 221] on icon at bounding box center [272, 219] width 7 height 7
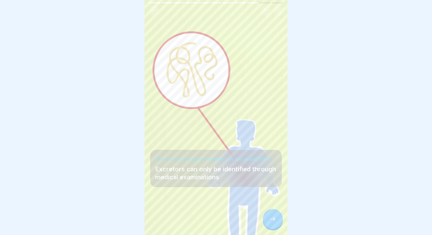
click at [274, 221] on icon at bounding box center [272, 219] width 7 height 7
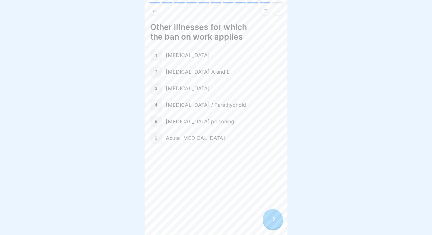
click at [272, 218] on icon at bounding box center [272, 219] width 7 height 7
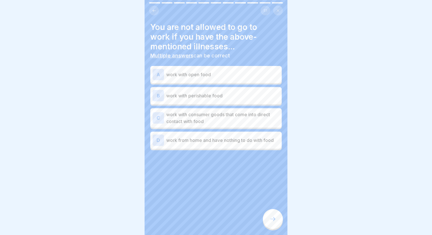
click at [189, 75] on p "work with open food" at bounding box center [222, 74] width 113 height 7
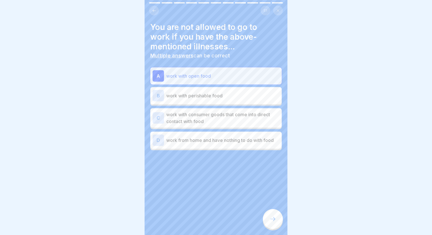
click at [222, 93] on p "work with perishable food" at bounding box center [222, 95] width 113 height 7
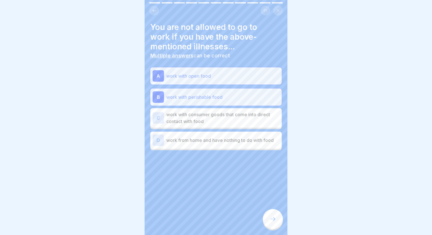
click at [244, 122] on p "work with consumer goods that come into direct contact with food" at bounding box center [222, 118] width 113 height 14
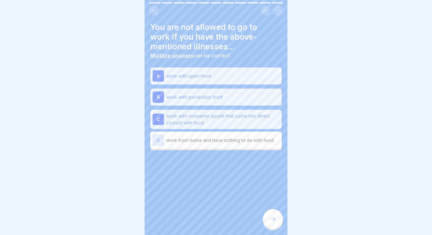
click at [274, 212] on div at bounding box center [273, 219] width 20 height 20
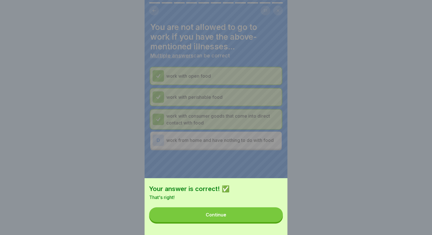
click at [210, 215] on div "Continue" at bounding box center [216, 214] width 21 height 5
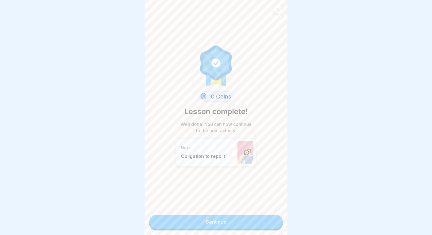
click at [213, 225] on link "Continue" at bounding box center [216, 222] width 134 height 14
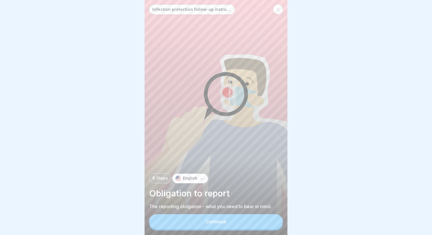
click at [191, 223] on button "Continue" at bounding box center [216, 221] width 134 height 15
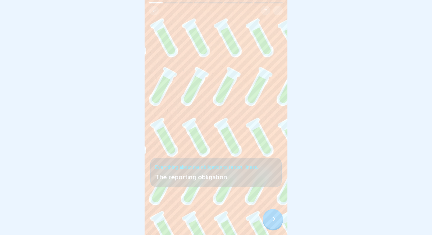
click at [272, 214] on div at bounding box center [273, 219] width 20 height 20
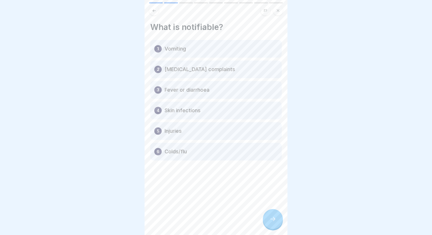
click at [194, 125] on div "1 Vomiting 2 [MEDICAL_DATA] complaints 3 Fever or diarrhoea 4 Skin infections 5…" at bounding box center [215, 100] width 131 height 121
click at [265, 218] on div at bounding box center [273, 219] width 20 height 20
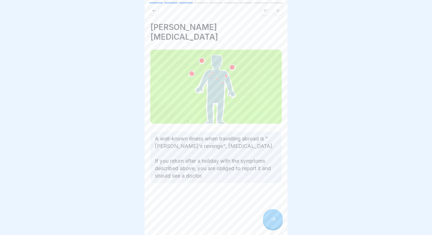
click at [268, 221] on div at bounding box center [273, 219] width 20 height 20
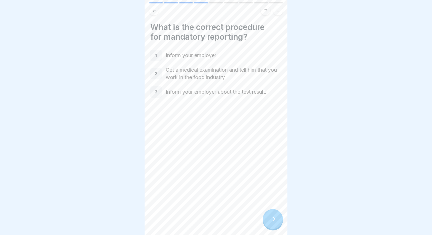
click at [272, 213] on div at bounding box center [273, 219] width 20 height 20
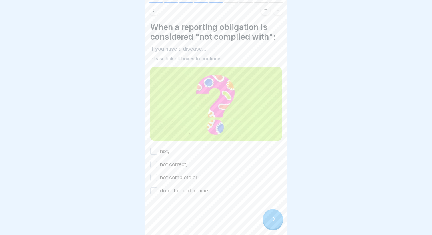
click at [161, 154] on label "not," at bounding box center [164, 151] width 9 height 7
click at [157, 154] on button "not," at bounding box center [153, 151] width 7 height 7
click at [160, 162] on label "not correct," at bounding box center [173, 164] width 27 height 7
click at [157, 162] on button "not correct," at bounding box center [153, 164] width 7 height 7
click at [160, 178] on label "not complete or" at bounding box center [178, 177] width 37 height 7
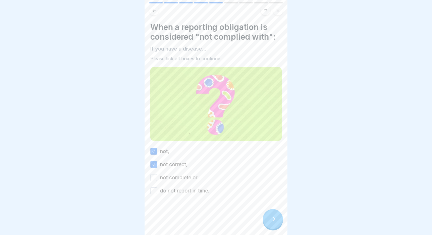
click at [157, 178] on button "not complete or" at bounding box center [153, 177] width 7 height 7
click at [175, 190] on label "do not report in time." at bounding box center [184, 190] width 49 height 7
click at [157, 190] on button "do not report in time." at bounding box center [153, 190] width 7 height 7
click at [271, 224] on div at bounding box center [273, 219] width 20 height 20
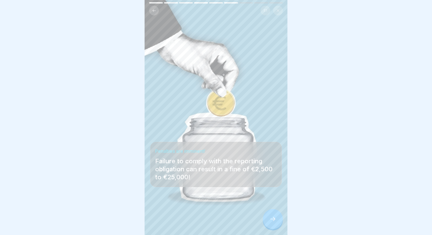
click at [274, 229] on div at bounding box center [273, 219] width 20 height 20
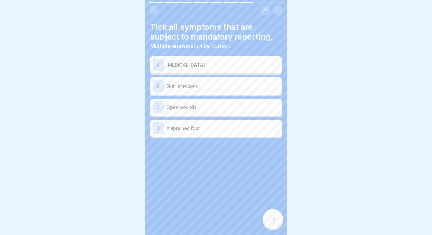
click at [216, 67] on p "[MEDICAL_DATA]" at bounding box center [222, 64] width 113 height 7
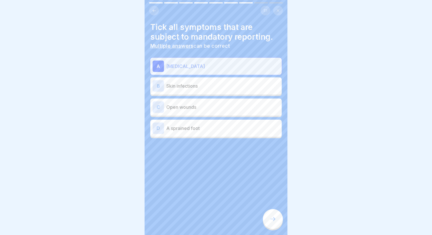
click at [192, 93] on div "B Skin infections" at bounding box center [215, 85] width 131 height 17
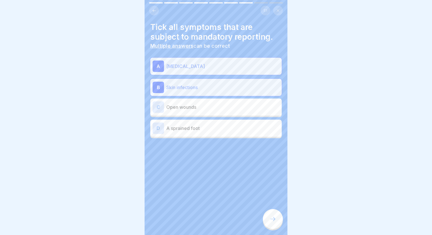
click at [189, 112] on div "C Open wounds" at bounding box center [216, 106] width 127 height 11
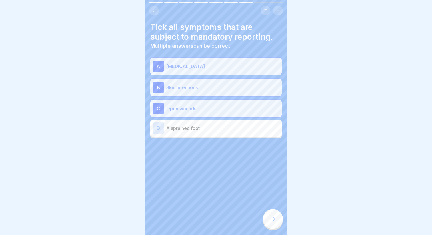
click at [189, 132] on div "D A sprained foot" at bounding box center [216, 128] width 127 height 11
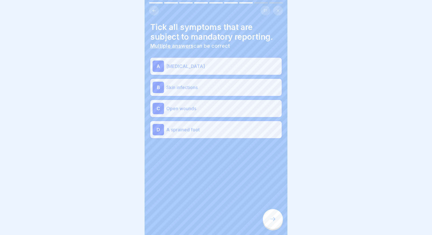
click at [278, 223] on div at bounding box center [273, 219] width 20 height 20
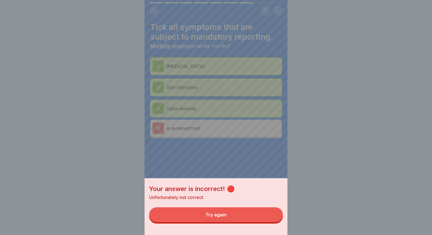
click at [261, 219] on button "Try again" at bounding box center [216, 214] width 134 height 15
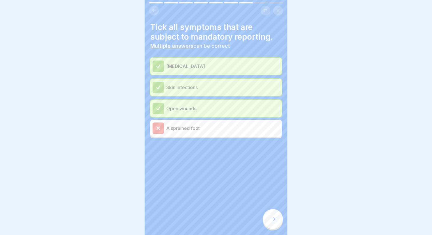
click at [270, 224] on div at bounding box center [273, 219] width 20 height 20
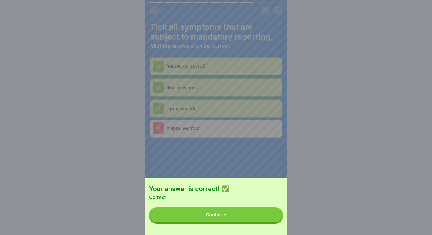
click at [245, 220] on button "Continue" at bounding box center [216, 214] width 134 height 15
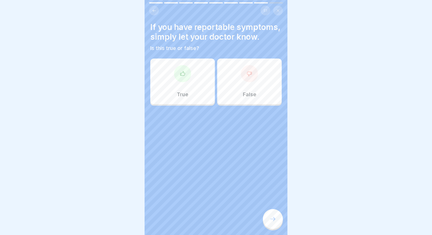
click at [198, 73] on div "True" at bounding box center [182, 82] width 65 height 46
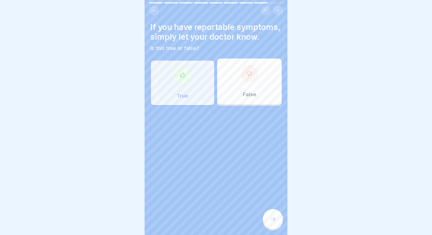
click at [274, 216] on div at bounding box center [273, 219] width 20 height 20
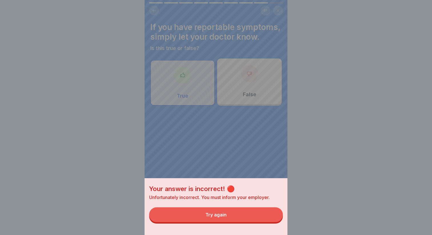
click at [269, 218] on button "Try again" at bounding box center [216, 214] width 134 height 15
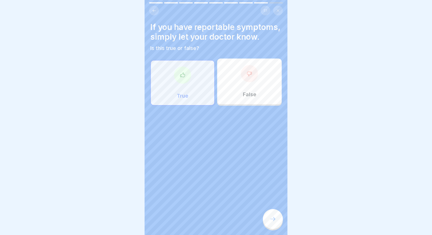
click at [257, 93] on div "False" at bounding box center [249, 82] width 65 height 46
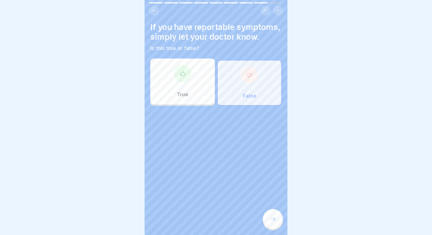
click at [270, 220] on icon at bounding box center [272, 219] width 7 height 7
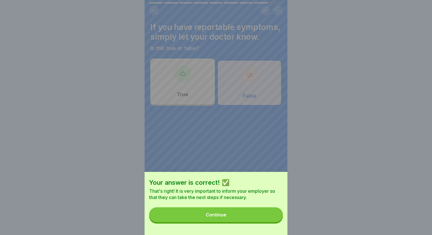
click at [251, 214] on button "Continue" at bounding box center [216, 214] width 134 height 15
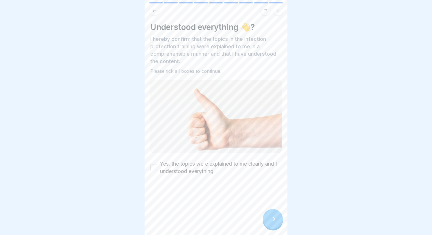
click at [154, 9] on icon at bounding box center [154, 11] width 4 height 4
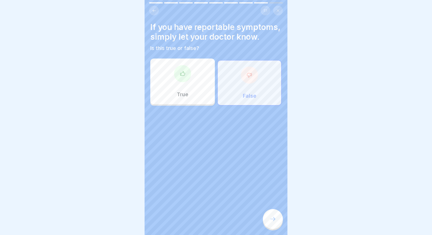
click at [276, 213] on div at bounding box center [273, 219] width 20 height 20
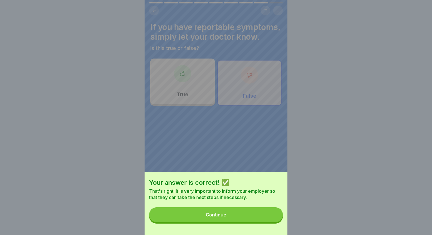
click at [195, 213] on button "Continue" at bounding box center [216, 214] width 134 height 15
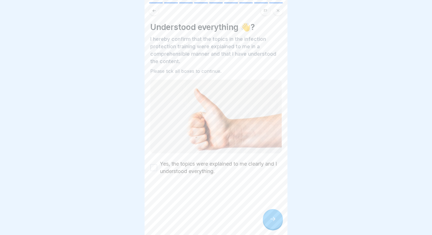
click at [152, 10] on icon at bounding box center [154, 11] width 4 height 4
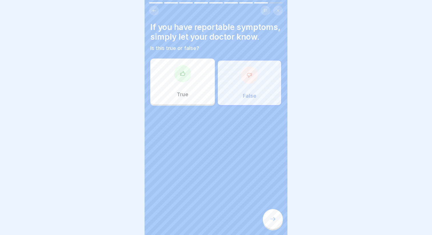
click at [271, 218] on icon at bounding box center [272, 219] width 7 height 7
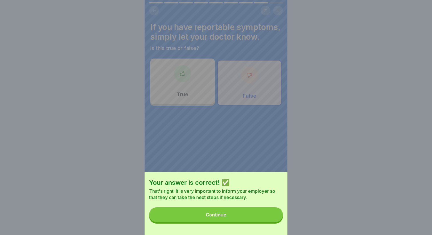
click at [242, 214] on button "Continue" at bounding box center [216, 214] width 134 height 15
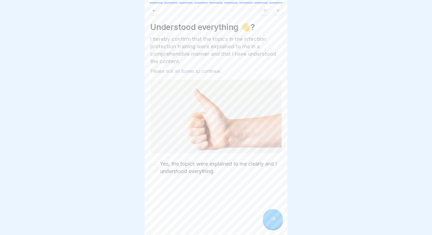
click at [154, 169] on button "Yes, the topics were explained to me clearly and I understood everything." at bounding box center [153, 167] width 7 height 7
click at [272, 219] on icon at bounding box center [272, 219] width 7 height 7
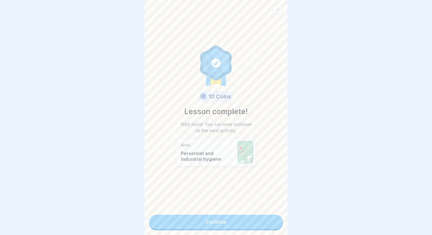
click at [226, 225] on link "Continue" at bounding box center [216, 222] width 134 height 14
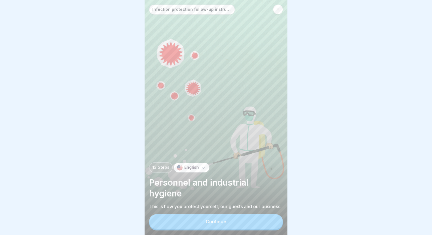
click at [226, 224] on button "Continue" at bounding box center [216, 221] width 134 height 15
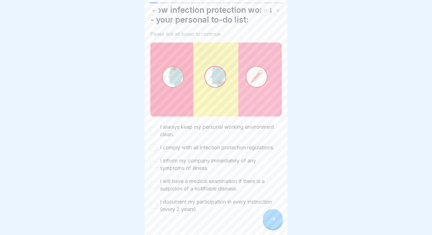
scroll to position [29, 0]
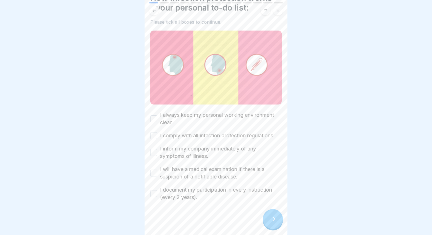
click at [183, 116] on label "I always keep my personal working environment clean." at bounding box center [221, 118] width 122 height 15
click at [157, 116] on button "I always keep my personal working environment clean." at bounding box center [153, 118] width 7 height 7
click at [183, 135] on label "I comply with all infection protection regulations." at bounding box center [217, 135] width 115 height 7
click at [157, 135] on button "I comply with all infection protection regulations." at bounding box center [153, 135] width 7 height 7
click at [183, 153] on label "I inform my company immediately of any symptoms of illness." at bounding box center [221, 152] width 122 height 15
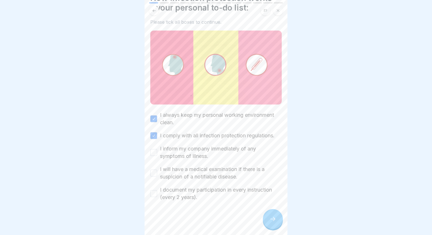
click at [157, 153] on button "I inform my company immediately of any symptoms of illness." at bounding box center [153, 152] width 7 height 7
click at [230, 176] on label "I will have a medical examination if there is a suspicion of a notifiable disea…" at bounding box center [221, 173] width 122 height 15
click at [157, 176] on button "I will have a medical examination if there is a suspicion of a notifiable disea…" at bounding box center [153, 173] width 7 height 7
click at [176, 195] on label "I document my participation in every instruction (every 2 years)." at bounding box center [221, 193] width 122 height 15
click at [157, 195] on button "I document my participation in every instruction (every 2 years)." at bounding box center [153, 193] width 7 height 7
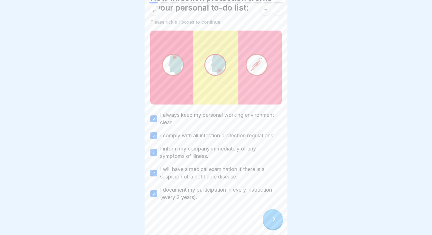
click at [278, 223] on div at bounding box center [273, 219] width 20 height 20
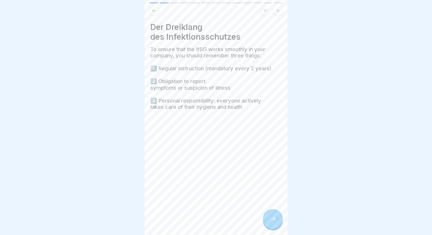
click at [268, 219] on div at bounding box center [273, 219] width 20 height 20
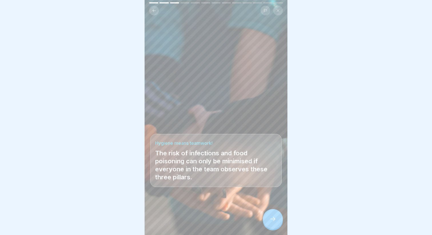
click at [265, 216] on div at bounding box center [273, 219] width 20 height 20
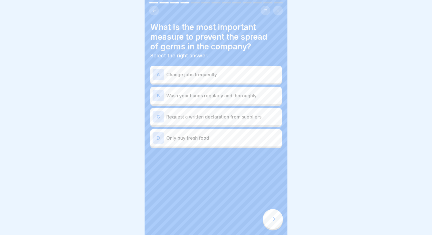
click at [191, 79] on div "A Change jobs frequently" at bounding box center [216, 74] width 127 height 11
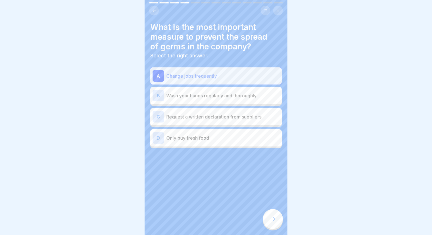
click at [201, 95] on p "Wash your hands regularly and thoroughly" at bounding box center [222, 95] width 113 height 7
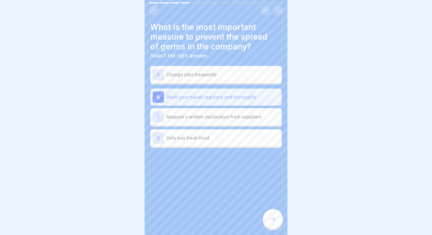
click at [276, 223] on div at bounding box center [273, 219] width 20 height 20
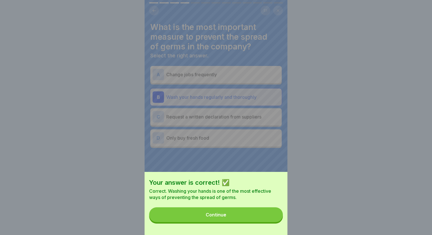
click at [249, 217] on button "Continue" at bounding box center [216, 214] width 134 height 15
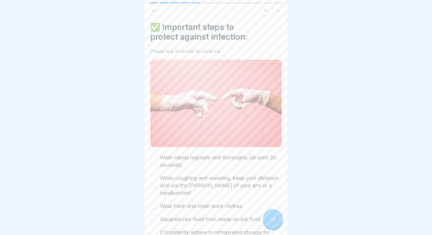
scroll to position [56, 0]
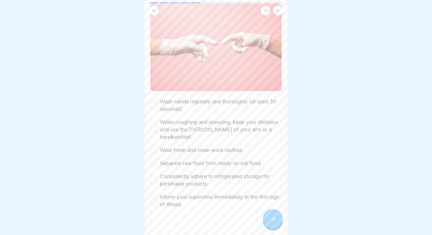
click at [201, 107] on label "Wash hands regularly and thoroughly (at least 30 seconds)." at bounding box center [221, 105] width 122 height 15
click at [157, 107] on button "Wash hands regularly and thoroughly (at least 30 seconds)." at bounding box center [153, 105] width 7 height 7
click at [202, 124] on label "When coughing and sneezing, keep your distance and use the [PERSON_NAME] of you…" at bounding box center [221, 130] width 122 height 22
click at [157, 126] on button "When coughing and sneezing, keep your distance and use the [PERSON_NAME] of you…" at bounding box center [153, 129] width 7 height 7
click at [199, 147] on label "Wear fresh and clean work clothes." at bounding box center [201, 150] width 83 height 7
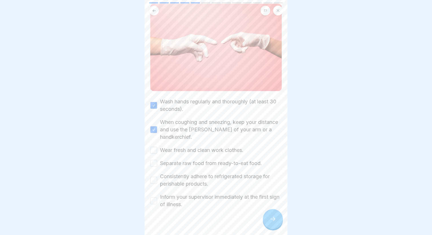
click at [157, 147] on button "Wear fresh and clean work clothes." at bounding box center [153, 150] width 7 height 7
click at [194, 160] on label "Separate raw food from ready-to-eat food." at bounding box center [211, 163] width 102 height 7
click at [157, 160] on button "Separate raw food from ready-to-eat food." at bounding box center [153, 163] width 7 height 7
click at [194, 176] on label "Consistently adhere to refrigerated storage for perishable products." at bounding box center [221, 180] width 122 height 15
click at [157, 177] on button "Consistently adhere to refrigerated storage for perishable products." at bounding box center [153, 180] width 7 height 7
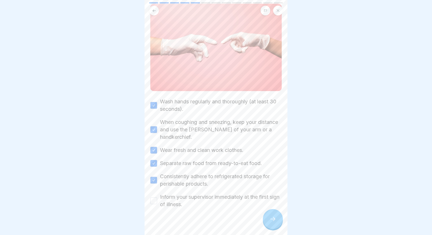
click at [190, 193] on label "Inform your supervisor immediately at the first sign of illness." at bounding box center [221, 200] width 122 height 15
click at [157, 197] on button "Inform your supervisor immediately at the first sign of illness." at bounding box center [153, 200] width 7 height 7
click at [281, 225] on div at bounding box center [215, 225] width 131 height 34
click at [277, 221] on div at bounding box center [273, 219] width 20 height 20
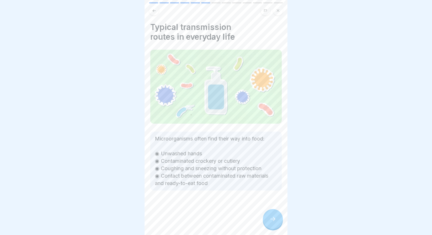
click at [274, 224] on div at bounding box center [273, 219] width 20 height 20
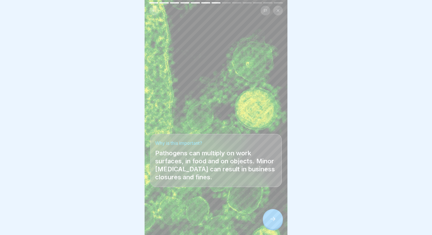
click at [274, 224] on div at bounding box center [273, 219] width 20 height 20
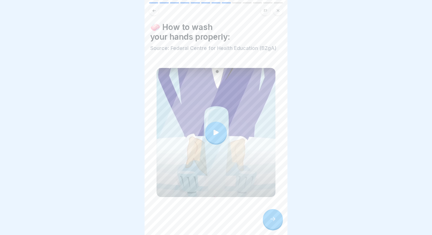
click at [215, 133] on icon at bounding box center [215, 132] width 5 height 5
click at [272, 222] on icon at bounding box center [272, 219] width 7 height 7
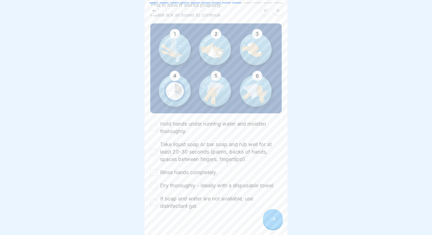
scroll to position [53, 0]
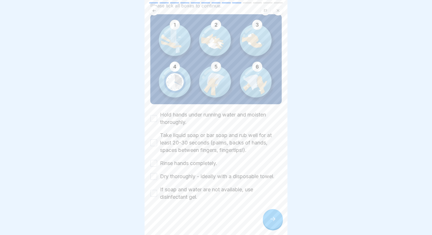
click at [186, 118] on label "Hold hands under running water and moisten thoroughly." at bounding box center [221, 118] width 122 height 15
click at [157, 118] on button "Hold hands under running water and moisten thoroughly." at bounding box center [153, 118] width 7 height 7
click at [181, 149] on label "Take liquid soap or bar soap and rub well for at least 20-30 seconds (palms, ba…" at bounding box center [221, 143] width 122 height 22
click at [157, 146] on button "Take liquid soap or bar soap and rub well for at least 20-30 seconds (palms, ba…" at bounding box center [153, 142] width 7 height 7
click at [184, 167] on div "Hold hands under running water and moisten thoroughly. Take liquid soap or bar …" at bounding box center [215, 156] width 131 height 90
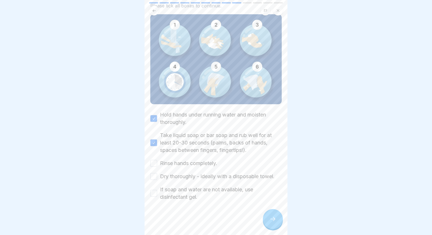
click at [181, 169] on div "Hold hands under running water and moisten thoroughly. Take liquid soap or bar …" at bounding box center [215, 156] width 131 height 90
click at [181, 160] on label "Rinse hands completely." at bounding box center [188, 163] width 57 height 7
click at [157, 160] on button "Rinse hands completely." at bounding box center [153, 163] width 7 height 7
click at [180, 177] on label "Dry thoroughly - ideally with a disposable towel." at bounding box center [217, 176] width 115 height 7
click at [157, 177] on button "Dry thoroughly - ideally with a disposable towel." at bounding box center [153, 176] width 7 height 7
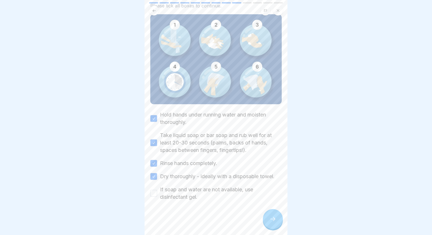
click at [181, 191] on label "If soap and water are not available, use disinfectant gel." at bounding box center [221, 193] width 122 height 15
click at [157, 191] on button "If soap and water are not available, use disinfectant gel." at bounding box center [153, 193] width 7 height 7
click at [273, 225] on div at bounding box center [273, 219] width 20 height 20
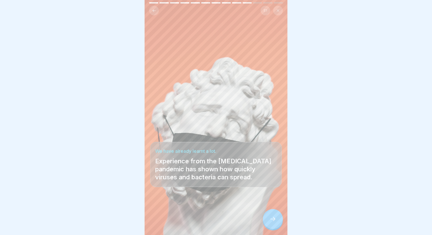
click at [274, 220] on icon at bounding box center [272, 219] width 5 height 4
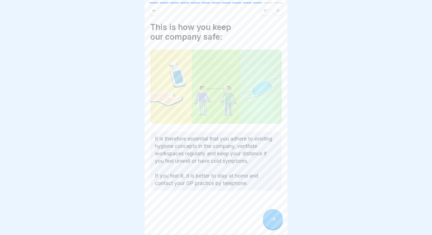
click at [274, 220] on icon at bounding box center [272, 219] width 5 height 4
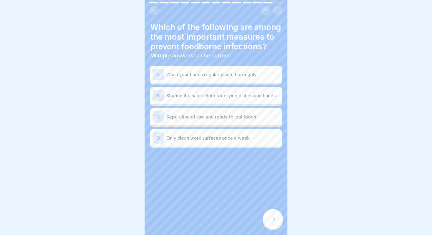
click at [155, 9] on icon at bounding box center [154, 11] width 4 height 4
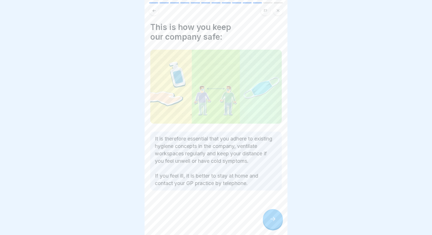
click at [269, 219] on div at bounding box center [273, 219] width 20 height 20
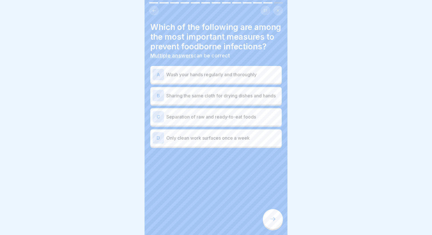
click at [200, 75] on p "Wash your hands regularly and thoroughly" at bounding box center [222, 74] width 113 height 7
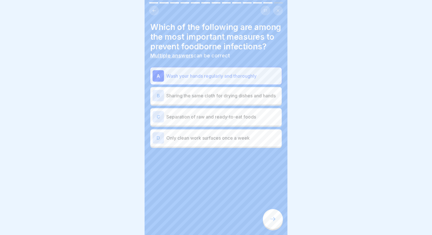
click at [182, 143] on div "D Only clean work surfaces once a week" at bounding box center [216, 137] width 127 height 11
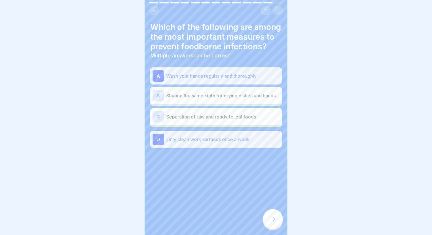
click at [229, 142] on p "Only clean work surfaces once a week" at bounding box center [222, 139] width 113 height 7
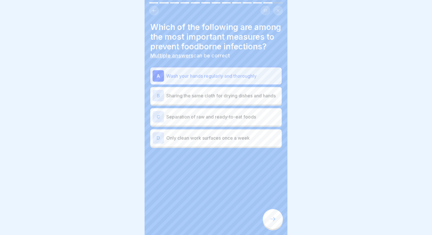
click at [269, 217] on div at bounding box center [273, 219] width 20 height 20
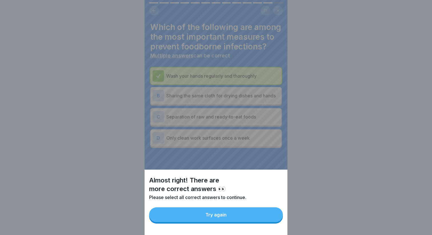
click at [252, 218] on button "Try again" at bounding box center [216, 214] width 134 height 15
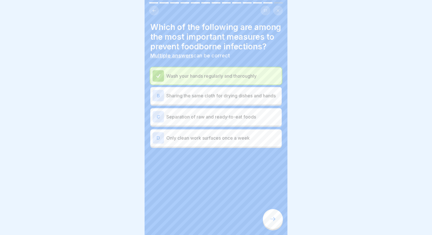
click at [225, 116] on p "Separation of raw and ready-to-eat foods" at bounding box center [222, 116] width 113 height 7
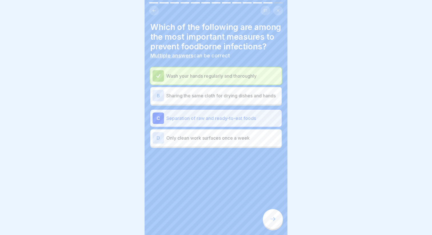
click at [266, 223] on div at bounding box center [273, 219] width 20 height 20
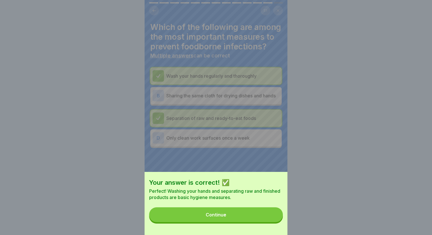
click at [251, 218] on button "Continue" at bounding box center [216, 214] width 134 height 15
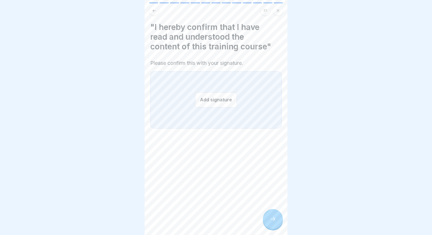
click at [223, 106] on button "Add signature" at bounding box center [216, 99] width 42 height 15
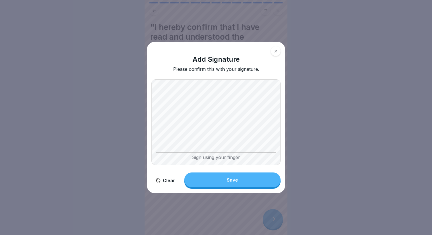
click at [164, 178] on button "Clear" at bounding box center [165, 181] width 28 height 16
click at [165, 181] on button "Clear" at bounding box center [165, 181] width 28 height 16
click at [219, 182] on button "Save" at bounding box center [232, 180] width 96 height 15
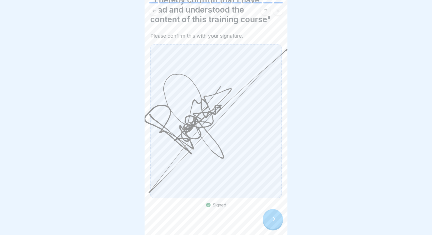
scroll to position [34, 0]
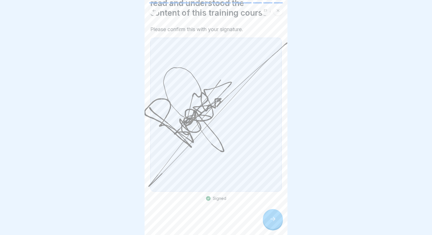
click at [273, 223] on div at bounding box center [273, 219] width 20 height 20
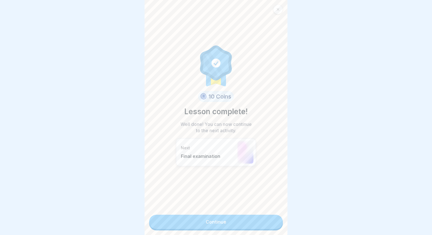
click at [213, 221] on link "Continue" at bounding box center [216, 222] width 134 height 14
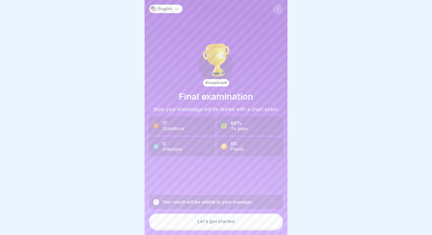
click at [222, 225] on button "Let’s get started" at bounding box center [216, 221] width 134 height 15
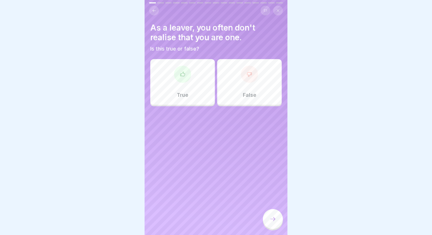
click at [228, 75] on div "False" at bounding box center [249, 82] width 65 height 46
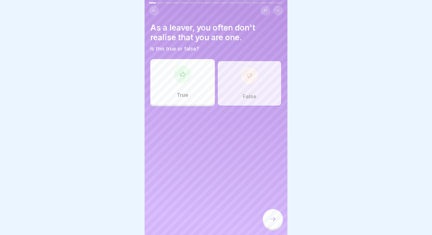
click at [154, 11] on icon at bounding box center [154, 10] width 3 height 3
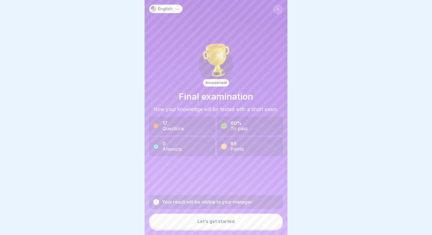
click at [276, 10] on icon at bounding box center [277, 9] width 3 height 3
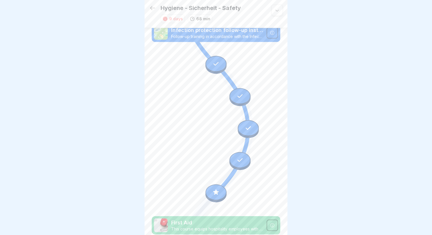
scroll to position [201, 0]
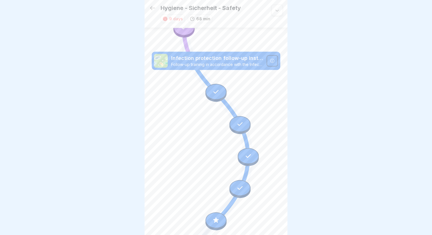
click at [206, 101] on div at bounding box center [215, 93] width 21 height 18
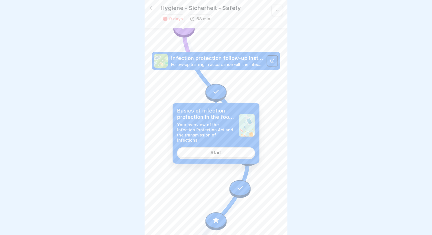
click at [210, 94] on div at bounding box center [215, 92] width 21 height 16
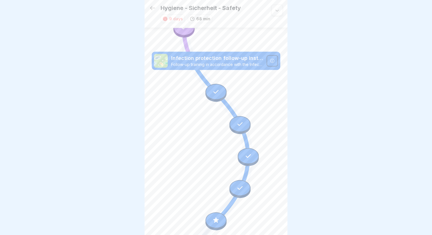
click at [210, 94] on div at bounding box center [215, 92] width 21 height 16
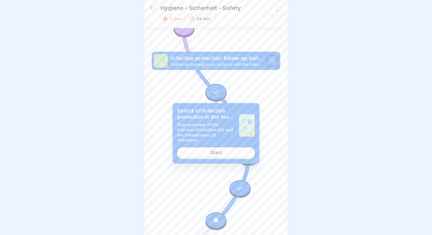
click at [203, 156] on link "Start" at bounding box center [216, 152] width 78 height 10
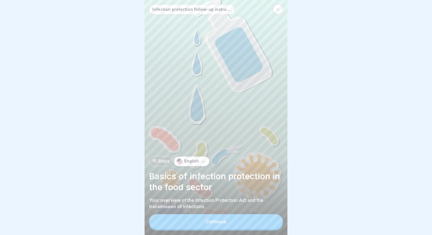
click at [178, 219] on button "Continue" at bounding box center [216, 221] width 134 height 15
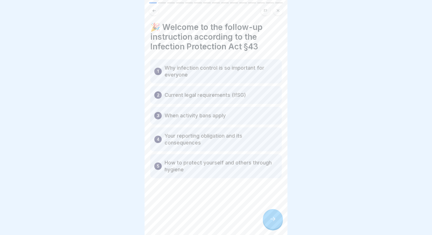
click at [268, 221] on div at bounding box center [273, 219] width 20 height 20
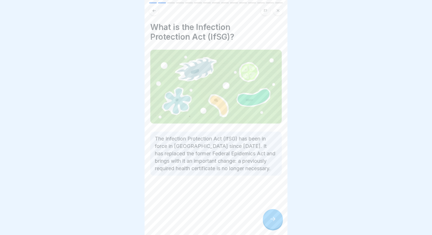
click at [268, 221] on div at bounding box center [273, 219] width 20 height 20
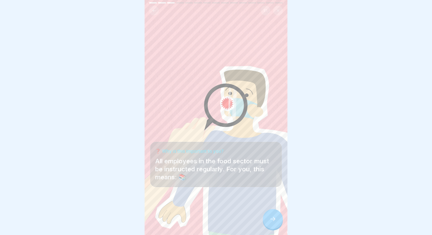
click at [268, 221] on div at bounding box center [273, 219] width 20 height 20
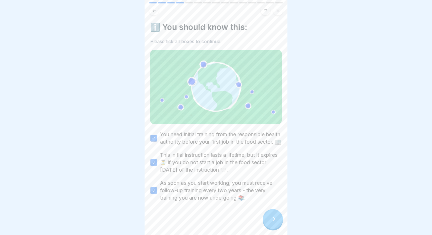
click at [268, 221] on div at bounding box center [273, 219] width 20 height 20
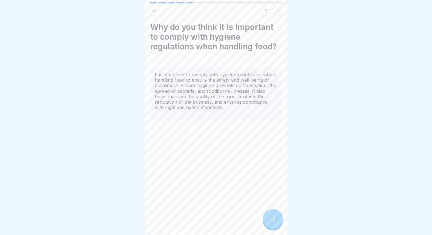
click at [268, 221] on div at bounding box center [273, 219] width 20 height 20
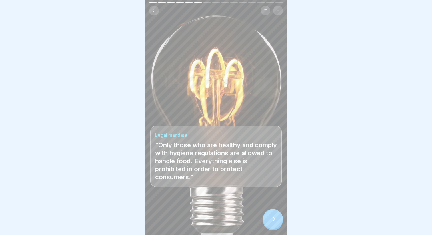
click at [268, 221] on div at bounding box center [273, 219] width 20 height 20
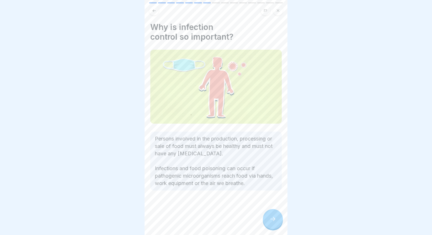
click at [268, 221] on div at bounding box center [273, 219] width 20 height 20
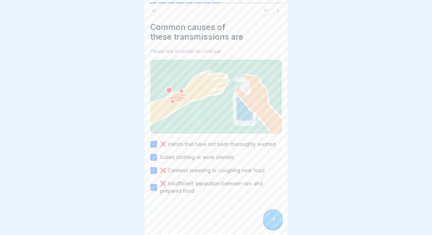
click at [268, 221] on div at bounding box center [273, 219] width 20 height 20
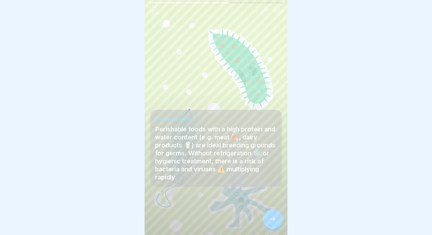
click at [268, 221] on div at bounding box center [273, 219] width 20 height 20
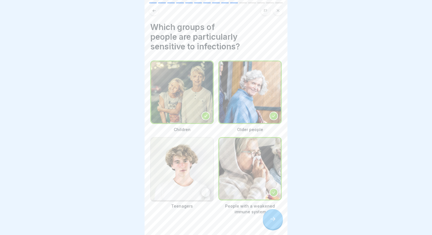
click at [268, 221] on div at bounding box center [273, 219] width 20 height 20
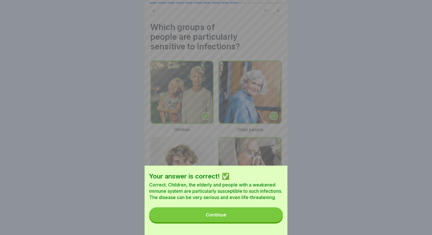
click at [265, 217] on button "Continue" at bounding box center [216, 214] width 134 height 15
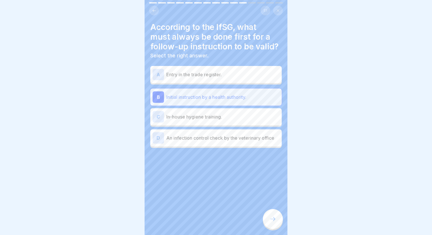
click at [272, 223] on div at bounding box center [273, 219] width 20 height 20
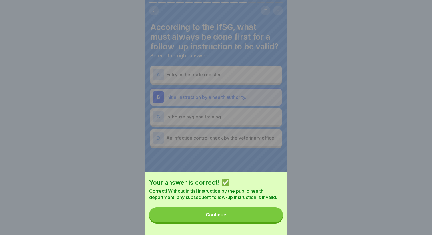
click at [258, 219] on button "Continue" at bounding box center [216, 214] width 134 height 15
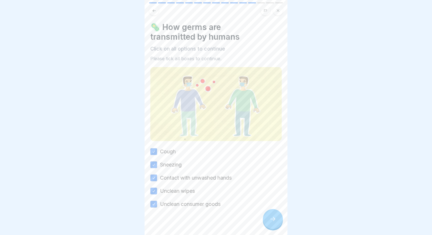
click at [270, 223] on div at bounding box center [273, 219] width 20 height 20
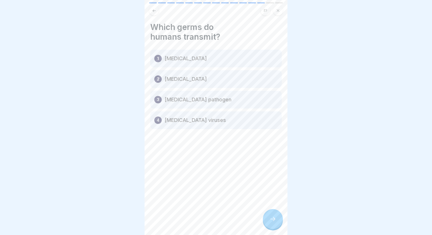
click at [270, 223] on div at bounding box center [273, 219] width 20 height 20
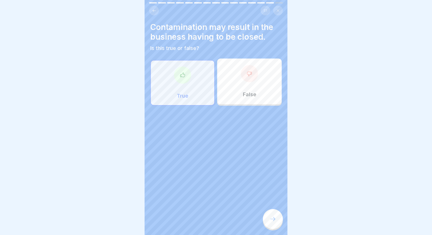
click at [270, 223] on div at bounding box center [273, 219] width 20 height 20
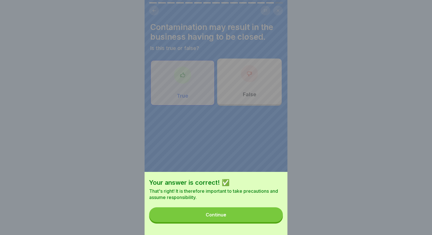
click at [270, 20] on div "Your answer is correct! ✅ That's right! It is therefore important to take preca…" at bounding box center [216, 117] width 143 height 235
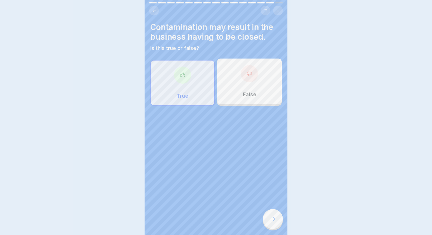
click at [273, 11] on button at bounding box center [278, 11] width 10 height 10
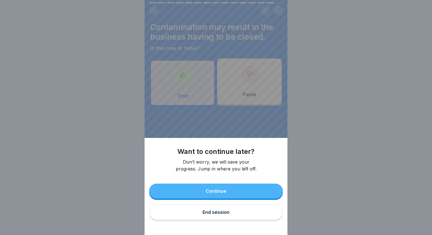
click at [216, 211] on div "End session" at bounding box center [216, 212] width 27 height 5
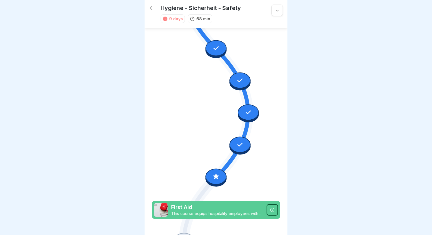
scroll to position [240, 0]
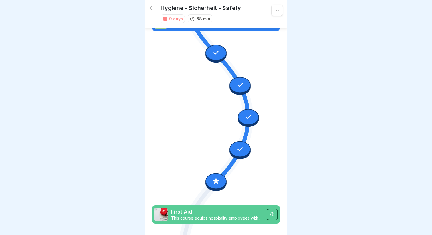
click at [241, 92] on div at bounding box center [239, 85] width 21 height 16
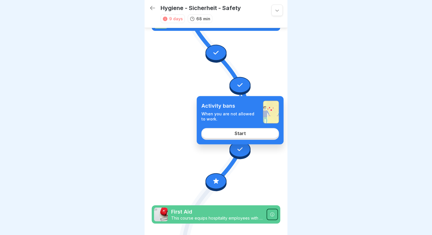
click at [248, 131] on link "Start" at bounding box center [240, 133] width 78 height 10
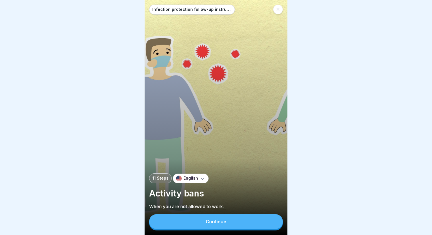
click at [227, 218] on button "Continue" at bounding box center [216, 221] width 134 height 15
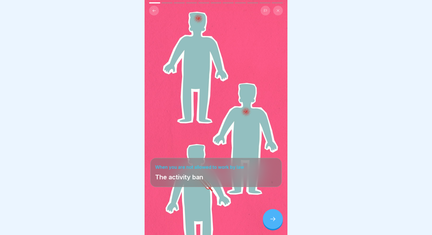
click at [274, 221] on icon at bounding box center [272, 219] width 7 height 7
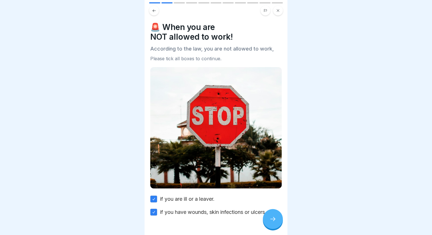
click at [274, 221] on icon at bounding box center [272, 219] width 7 height 7
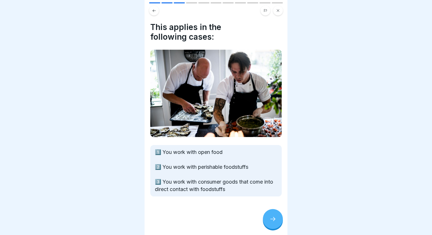
click at [274, 221] on icon at bounding box center [272, 219] width 7 height 7
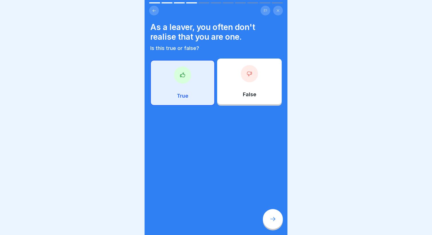
click at [274, 221] on icon at bounding box center [272, 219] width 7 height 7
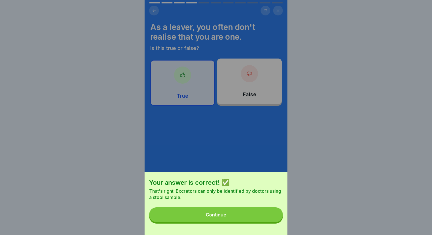
click at [224, 213] on div "Continue" at bounding box center [216, 214] width 21 height 5
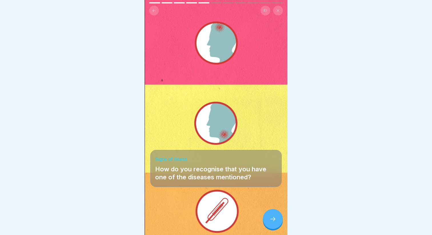
click at [155, 19] on div "Signs of illness How do you recognise that you have one of the diseases mention…" at bounding box center [216, 117] width 143 height 235
click at [155, 16] on div "Signs of illness How do you recognise that you have one of the diseases mention…" at bounding box center [216, 117] width 143 height 235
click at [155, 13] on button at bounding box center [154, 11] width 10 height 10
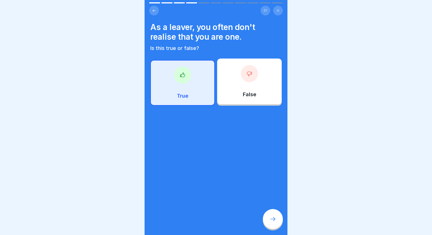
click at [185, 83] on div "True" at bounding box center [182, 83] width 65 height 46
click at [251, 79] on div at bounding box center [249, 73] width 17 height 17
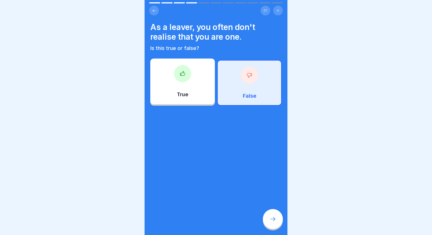
click at [212, 79] on div "True" at bounding box center [182, 82] width 65 height 46
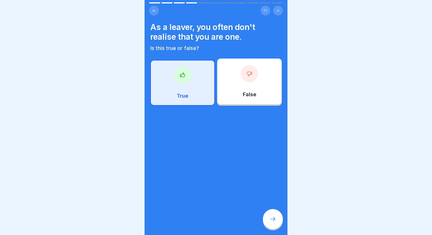
click at [277, 218] on div at bounding box center [273, 219] width 20 height 20
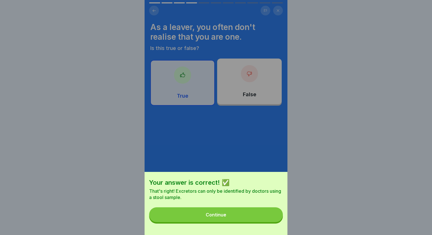
click at [252, 136] on div "Your answer is correct! ✅ That's right! Excretors can only be identified by doc…" at bounding box center [216, 117] width 143 height 235
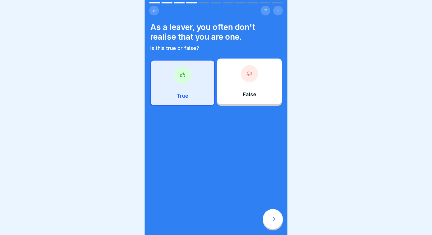
click at [282, 11] on button at bounding box center [278, 11] width 10 height 10
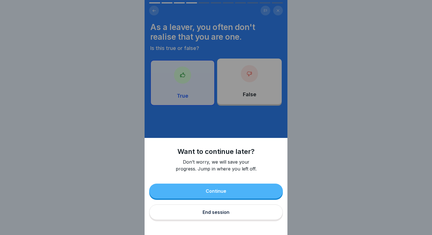
click at [211, 208] on button "End session" at bounding box center [216, 212] width 134 height 15
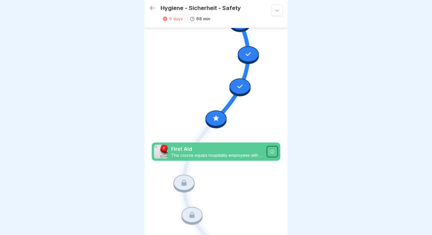
scroll to position [304, 0]
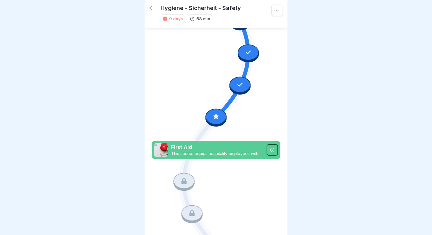
click at [219, 117] on icon at bounding box center [215, 116] width 7 height 7
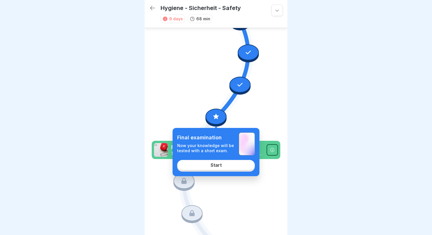
click at [207, 165] on link "Start" at bounding box center [216, 165] width 78 height 10
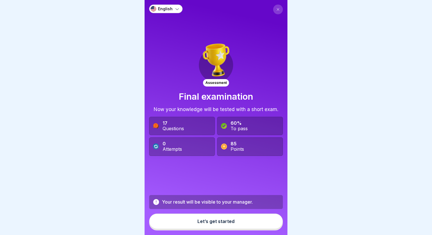
click at [197, 219] on button "Let’s get started" at bounding box center [216, 221] width 134 height 15
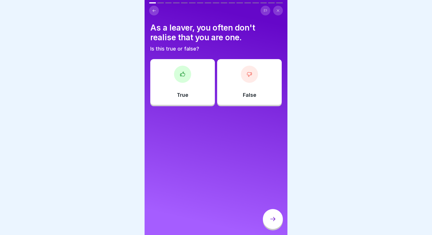
click at [191, 90] on div "True" at bounding box center [182, 82] width 65 height 46
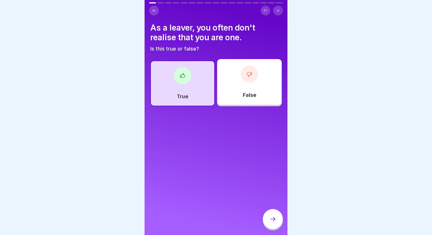
click at [275, 217] on icon at bounding box center [272, 219] width 7 height 7
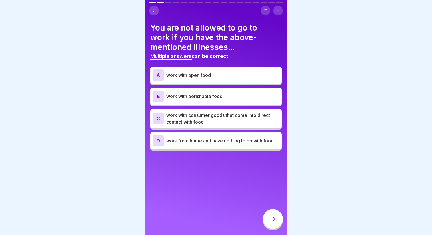
click at [205, 80] on div "A work with open food" at bounding box center [216, 74] width 127 height 11
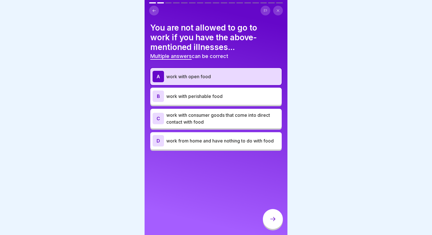
click at [223, 122] on p "work with consumer goods that come into direct contact with food" at bounding box center [222, 119] width 113 height 14
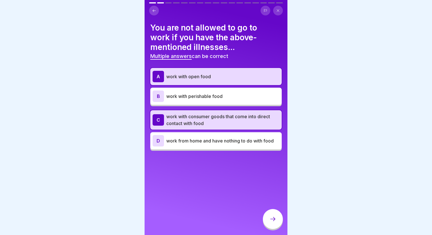
click at [207, 100] on div "B work with perishable food" at bounding box center [216, 96] width 127 height 11
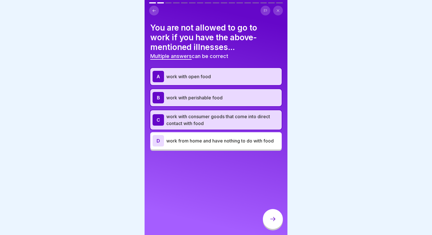
click at [268, 217] on div at bounding box center [273, 219] width 20 height 20
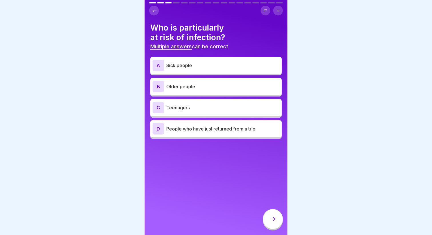
click at [181, 64] on p "Sick people" at bounding box center [222, 65] width 113 height 7
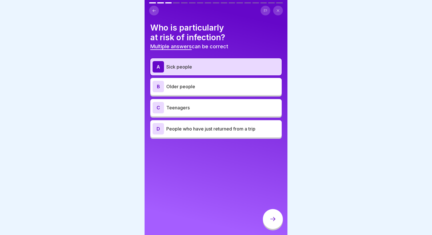
click at [182, 87] on p "Older people" at bounding box center [222, 86] width 113 height 7
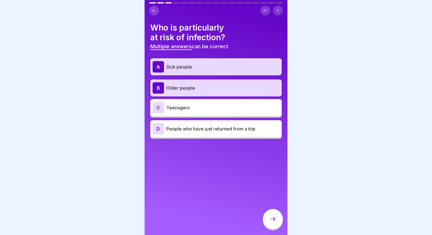
click at [270, 215] on div at bounding box center [273, 219] width 20 height 20
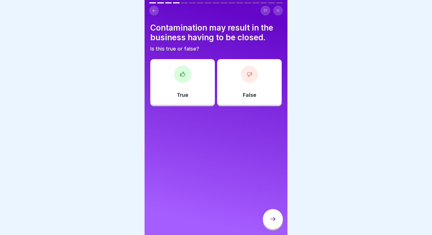
click at [198, 67] on div "True" at bounding box center [182, 82] width 65 height 46
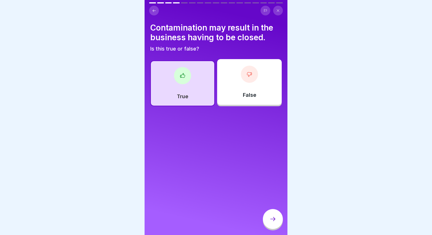
click at [272, 225] on div at bounding box center [273, 219] width 20 height 20
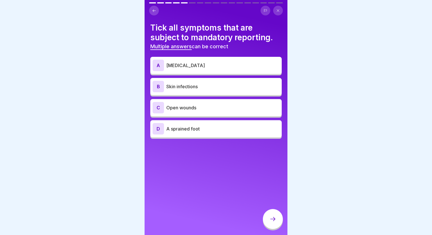
click at [187, 72] on div "A Nausea and vomiting" at bounding box center [215, 65] width 131 height 17
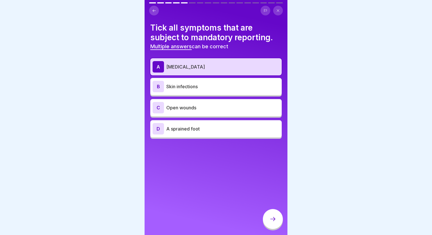
click at [185, 86] on p "Skin infections" at bounding box center [222, 86] width 113 height 7
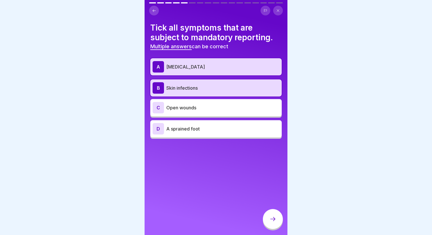
click at [183, 107] on p "Open wounds" at bounding box center [222, 107] width 113 height 7
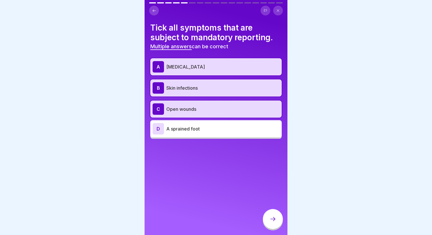
click at [273, 224] on div at bounding box center [273, 219] width 20 height 20
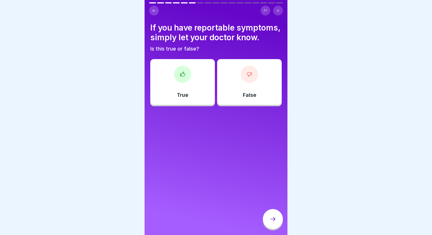
click at [201, 82] on div "True" at bounding box center [182, 82] width 65 height 46
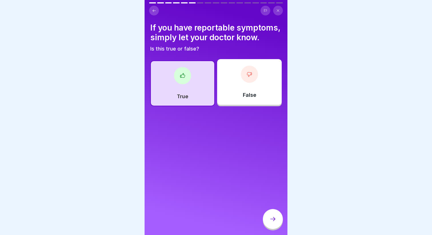
click at [274, 218] on icon at bounding box center [272, 219] width 7 height 7
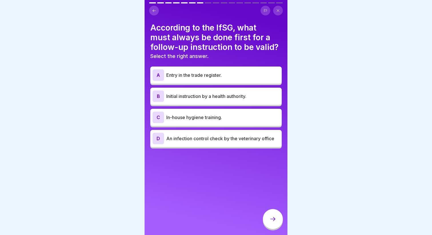
click at [157, 12] on button at bounding box center [154, 11] width 10 height 10
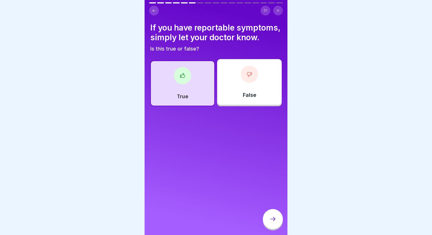
click at [225, 88] on div "False" at bounding box center [249, 82] width 65 height 46
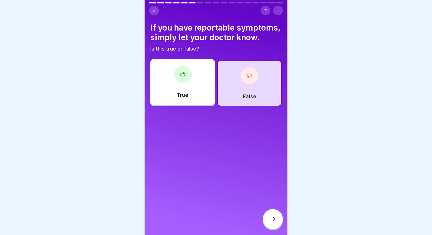
click at [273, 223] on div at bounding box center [273, 219] width 20 height 20
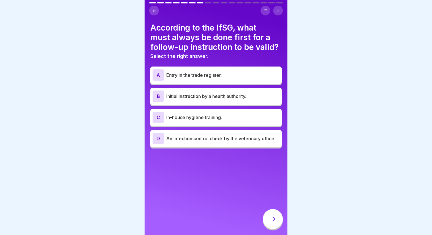
click at [187, 80] on div "A Entry in the trade register." at bounding box center [216, 74] width 127 height 11
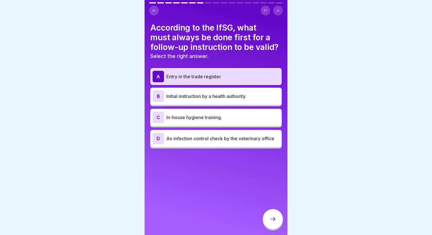
click at [184, 97] on p "Initial instruction by a health authority." at bounding box center [222, 96] width 113 height 7
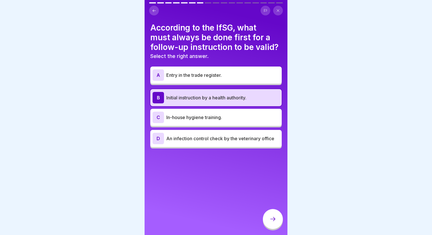
click at [266, 222] on div at bounding box center [273, 219] width 20 height 20
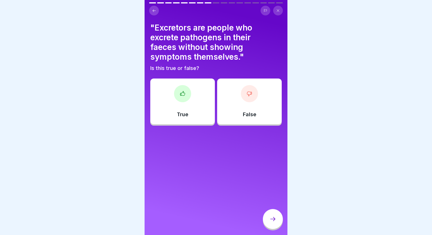
click at [231, 103] on div "False" at bounding box center [249, 102] width 65 height 46
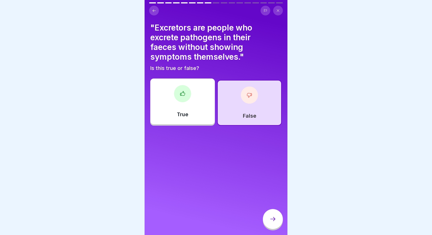
click at [268, 217] on div at bounding box center [273, 219] width 20 height 20
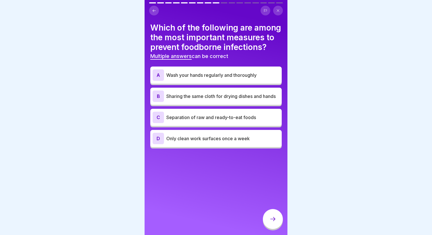
click at [186, 78] on p "Wash your hands regularly and thoroughly" at bounding box center [222, 75] width 113 height 7
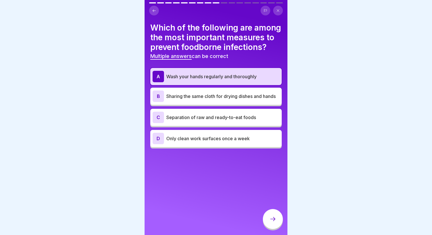
click at [201, 123] on div "C Separation of raw and ready-to-eat foods" at bounding box center [215, 117] width 131 height 17
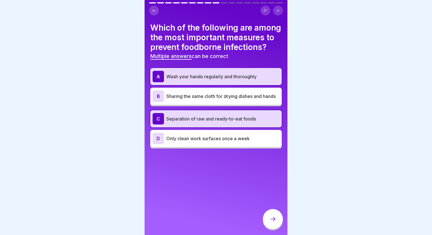
click at [271, 224] on div at bounding box center [273, 219] width 20 height 20
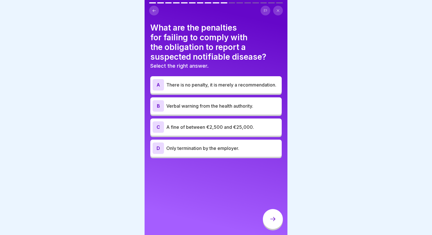
click at [193, 126] on p "A fine of between €2,500 and €25,000." at bounding box center [222, 127] width 113 height 7
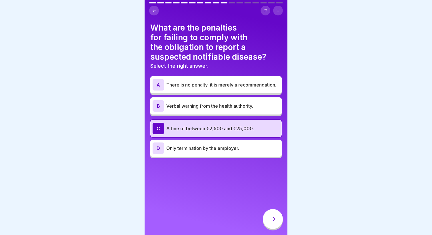
click at [270, 218] on icon at bounding box center [272, 219] width 7 height 7
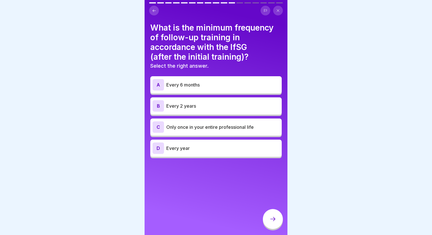
click at [196, 104] on p "Every 2 years" at bounding box center [222, 106] width 113 height 7
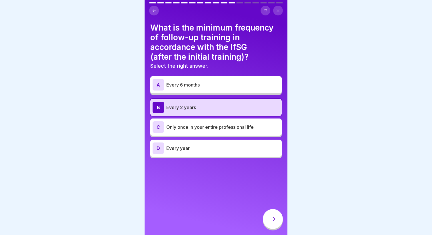
click at [274, 217] on icon at bounding box center [272, 219] width 7 height 7
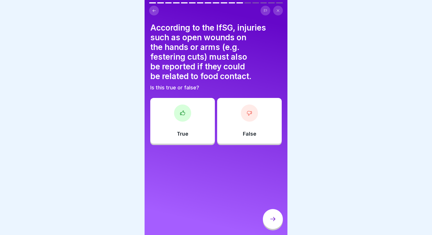
click at [199, 124] on div "True" at bounding box center [182, 121] width 65 height 46
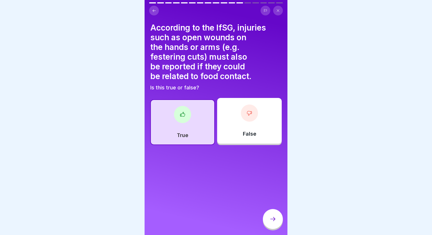
click at [268, 218] on div at bounding box center [273, 219] width 20 height 20
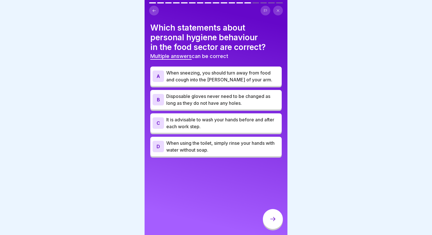
click at [185, 131] on div "C It is advisable to wash your hands before and after each work step." at bounding box center [215, 122] width 131 height 19
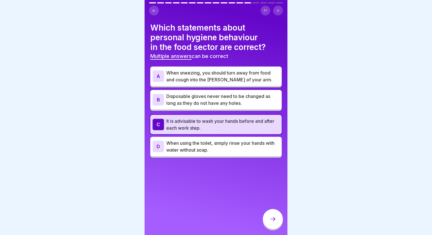
click at [240, 76] on p "When sneezing, you should turn away from food and cough into the [PERSON_NAME] …" at bounding box center [222, 76] width 113 height 14
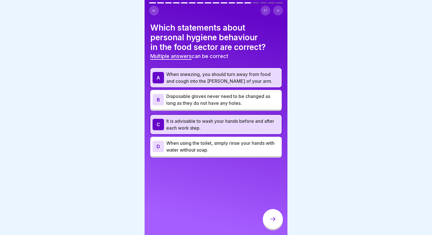
click at [267, 217] on div at bounding box center [273, 219] width 20 height 20
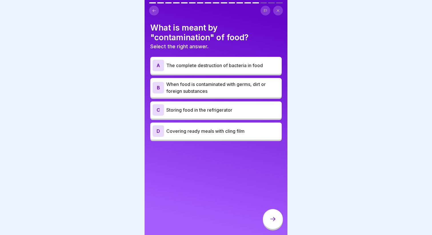
click at [232, 65] on p "The complete destruction of bacteria in food" at bounding box center [222, 65] width 113 height 7
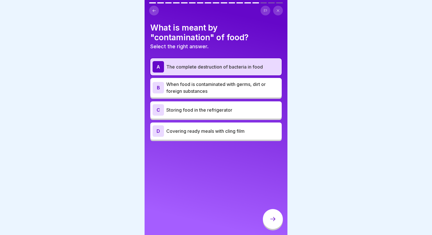
click at [217, 68] on p "The complete destruction of bacteria in food" at bounding box center [222, 66] width 113 height 7
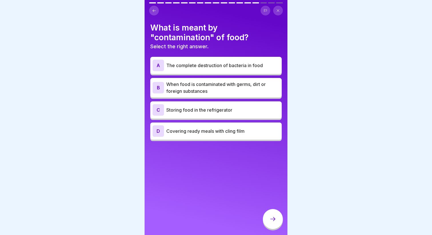
click at [179, 72] on div "A The complete destruction of bacteria in food" at bounding box center [215, 65] width 131 height 17
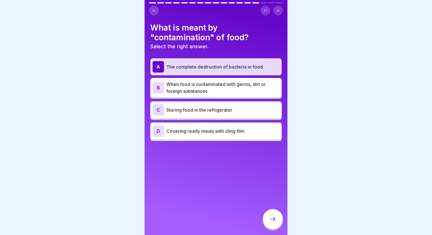
click at [181, 90] on p "When food is contaminated with germs, dirt or foreign substances" at bounding box center [222, 88] width 113 height 14
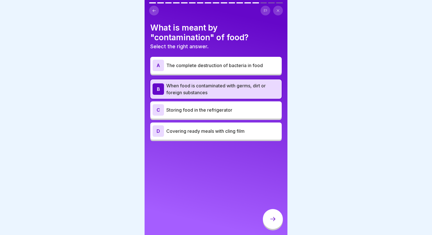
click at [269, 227] on div at bounding box center [273, 219] width 20 height 20
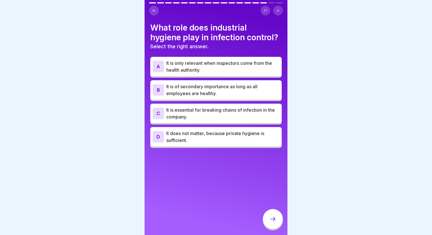
click at [153, 15] on button at bounding box center [154, 11] width 10 height 10
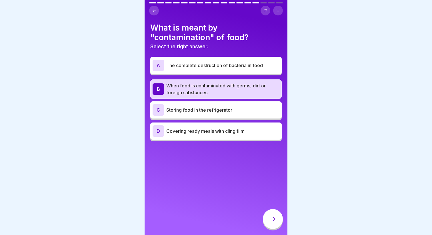
click at [231, 68] on p "The complete destruction of bacteria in food" at bounding box center [222, 65] width 113 height 7
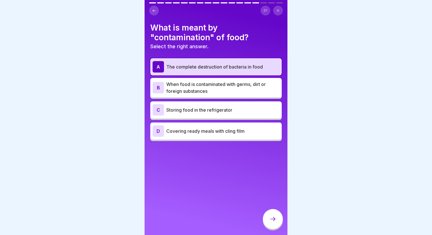
click at [220, 91] on p "When food is contaminated with germs, dirt or foreign substances" at bounding box center [222, 88] width 113 height 14
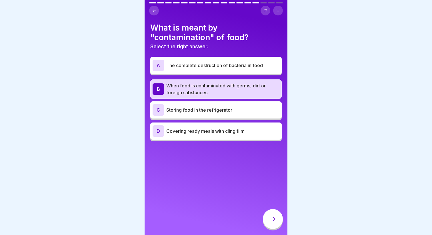
click at [272, 221] on icon at bounding box center [272, 219] width 7 height 7
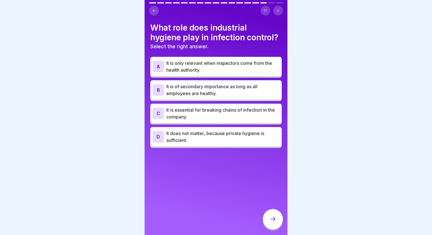
click at [234, 109] on p "It is essential for breaking chains of infection in the company." at bounding box center [222, 114] width 113 height 14
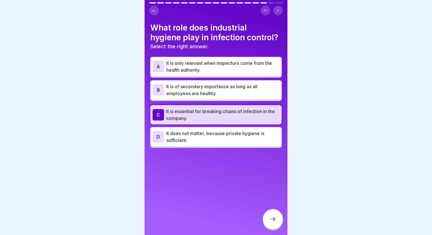
click at [240, 93] on p "It is of secondary importance as long as all employees are healthy." at bounding box center [222, 90] width 113 height 14
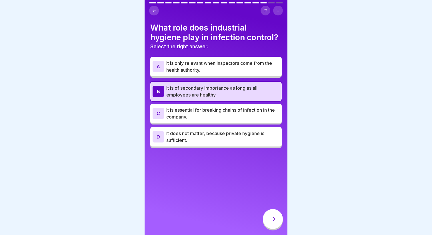
click at [238, 112] on p "It is essential for breaking chains of infection in the company." at bounding box center [222, 114] width 113 height 14
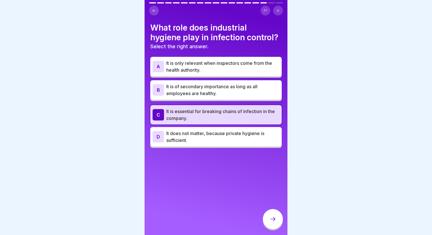
click at [272, 219] on icon at bounding box center [272, 219] width 7 height 7
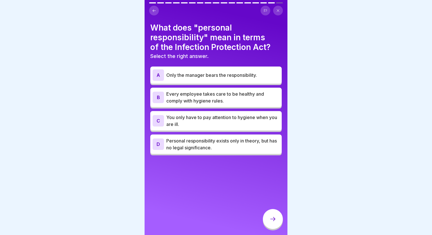
click at [225, 99] on p "Every employee takes care to be healthy and comply with hygiene rules." at bounding box center [222, 98] width 113 height 14
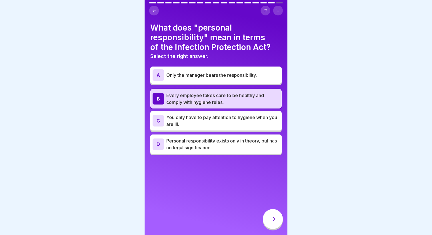
click at [272, 221] on icon at bounding box center [272, 219] width 7 height 7
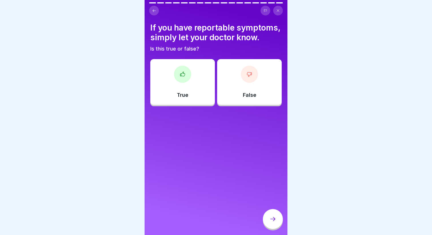
click at [234, 81] on div "False" at bounding box center [249, 82] width 65 height 46
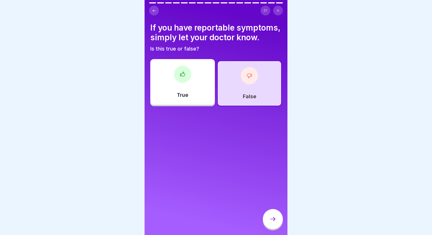
click at [263, 223] on div at bounding box center [273, 219] width 20 height 21
click at [265, 222] on div at bounding box center [273, 219] width 20 height 20
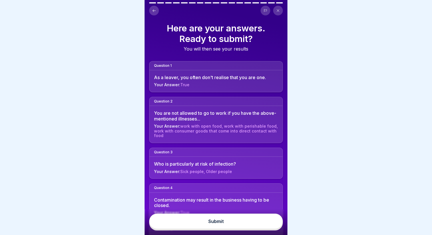
click at [244, 225] on button "Submit" at bounding box center [216, 221] width 134 height 15
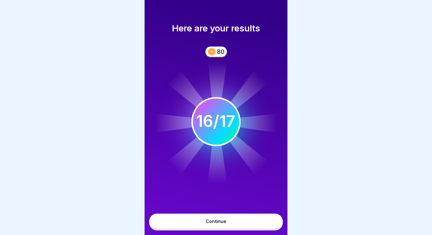
click at [240, 226] on button "Continue" at bounding box center [216, 221] width 134 height 15
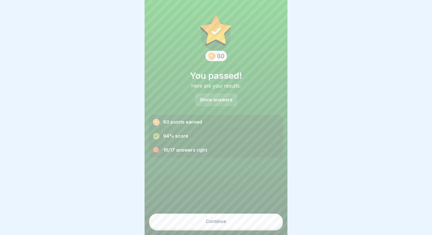
click at [236, 222] on button "Continue" at bounding box center [216, 221] width 134 height 15
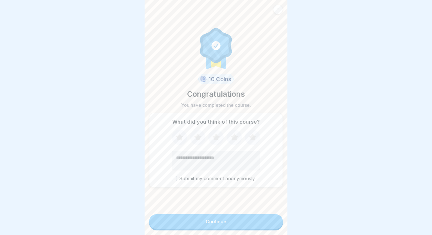
click at [230, 225] on button "Continue" at bounding box center [216, 221] width 134 height 15
click at [279, 9] on icon at bounding box center [277, 9] width 3 height 3
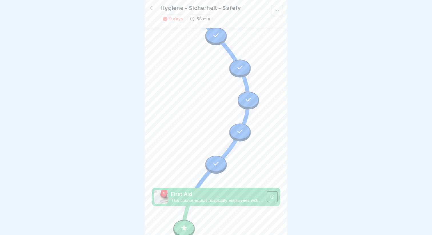
scroll to position [398, 0]
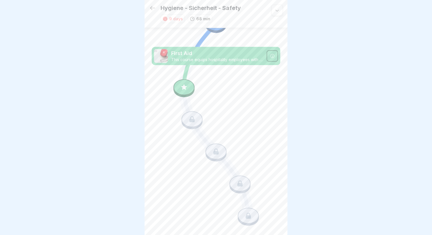
click at [149, 10] on icon at bounding box center [152, 8] width 7 height 7
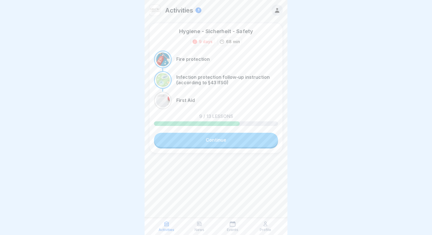
click at [197, 12] on div "1" at bounding box center [198, 10] width 6 height 6
click at [198, 11] on div "1" at bounding box center [198, 10] width 6 height 6
click at [162, 15] on div "Activities 1" at bounding box center [175, 10] width 52 height 11
click at [273, 9] on div at bounding box center [276, 10] width 11 height 11
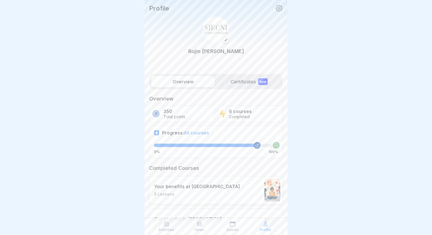
click at [248, 77] on label "Certificates New" at bounding box center [249, 81] width 64 height 11
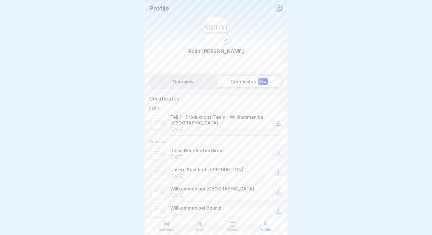
click at [192, 80] on label "Overview" at bounding box center [183, 81] width 64 height 11
